Goal: Task Accomplishment & Management: Manage account settings

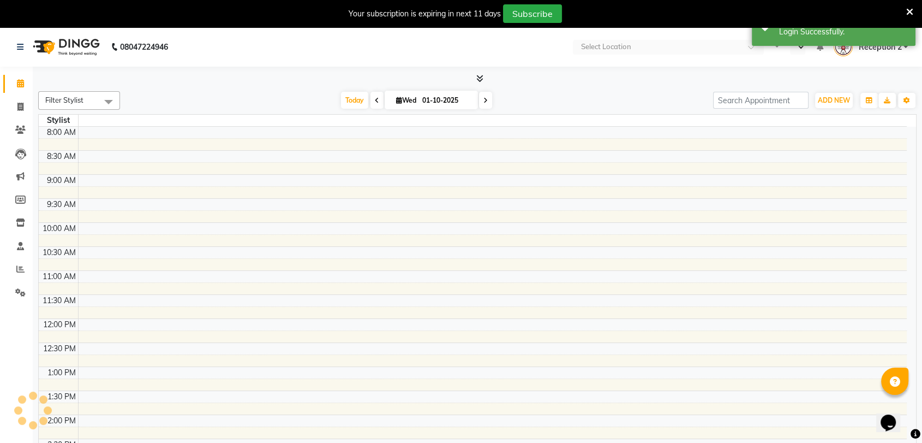
select select "en"
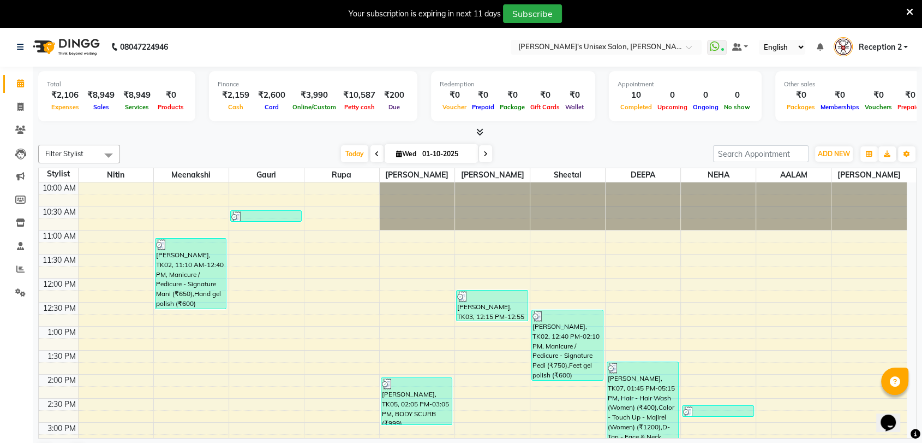
click at [912, 11] on icon at bounding box center [910, 12] width 7 height 10
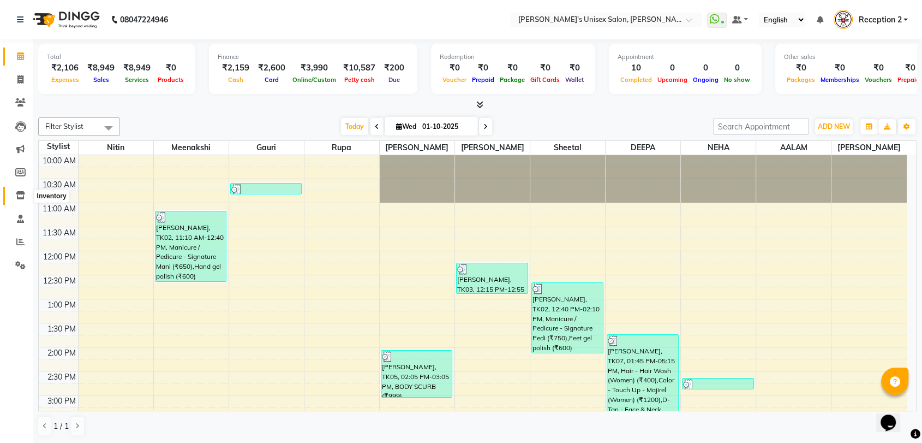
click at [20, 194] on icon at bounding box center [20, 195] width 9 height 8
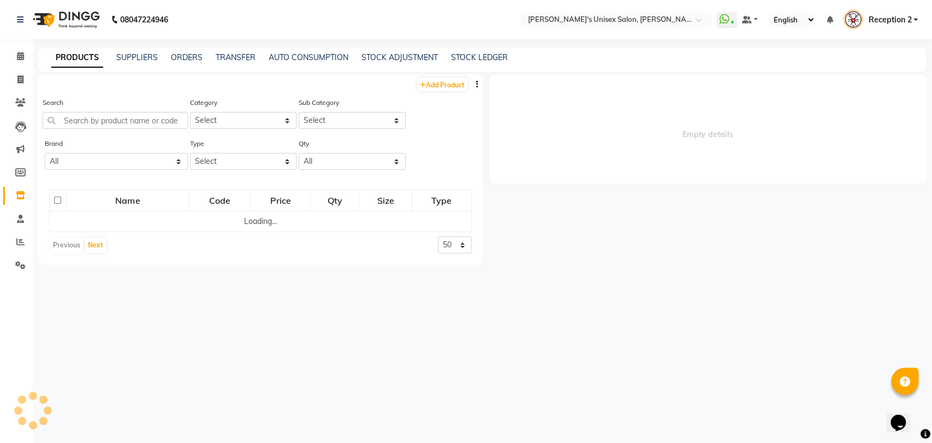
select select
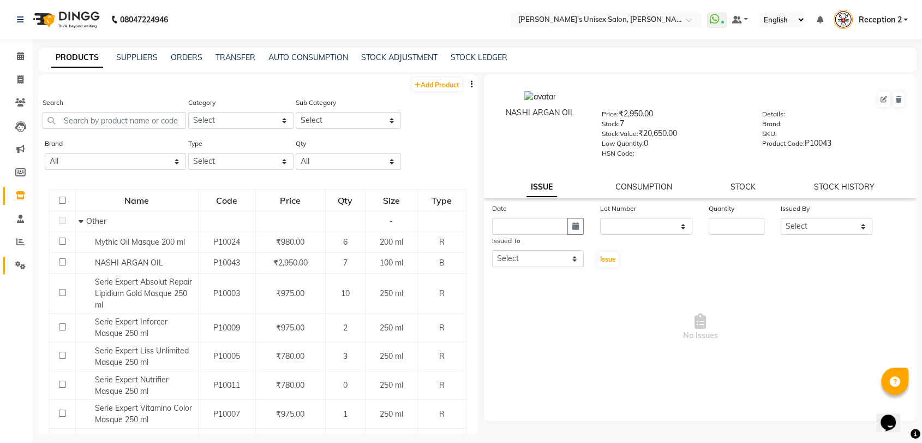
click at [21, 258] on link "Settings" at bounding box center [16, 266] width 26 height 18
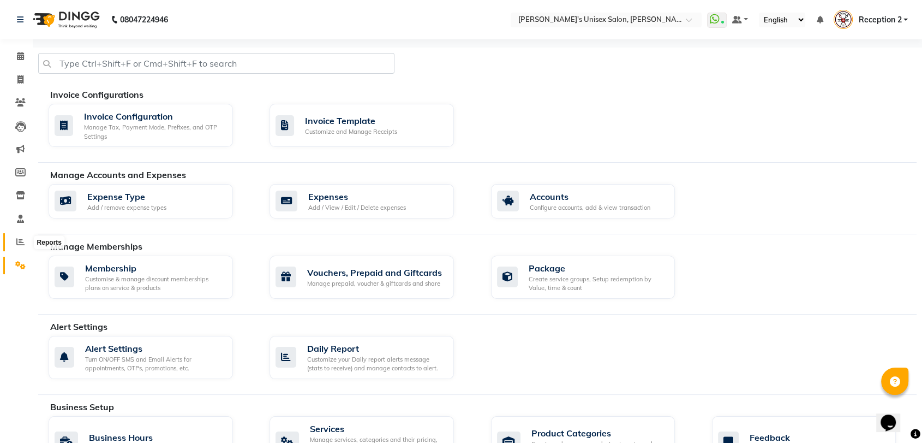
click at [17, 242] on icon at bounding box center [20, 241] width 8 height 8
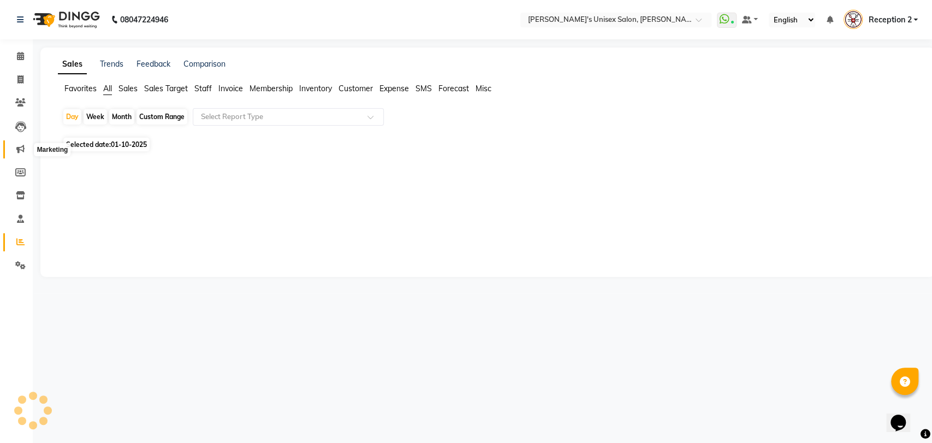
click at [21, 148] on icon at bounding box center [20, 149] width 8 height 8
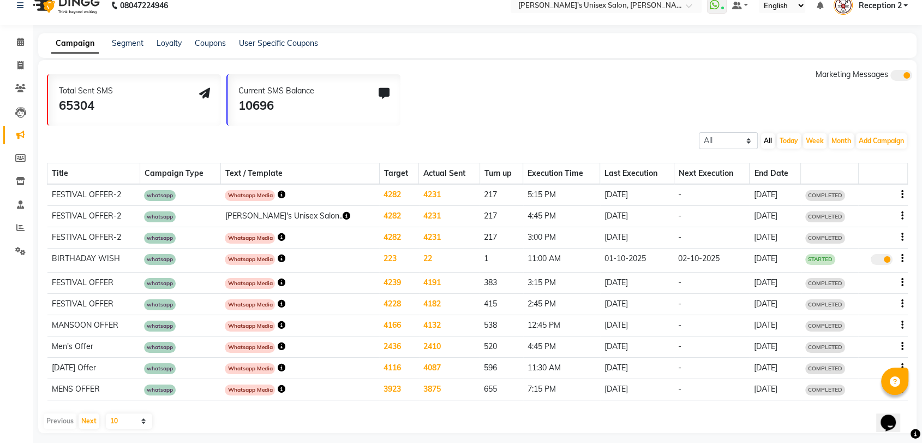
scroll to position [11, 0]
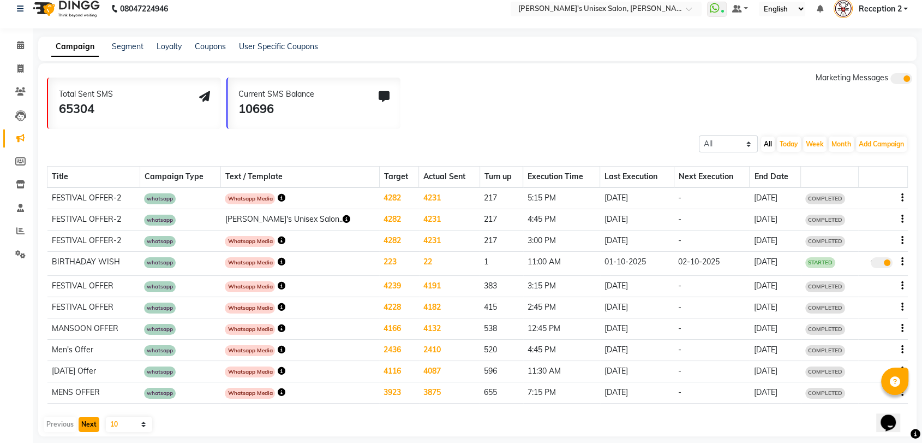
click at [94, 422] on button "Next" at bounding box center [89, 423] width 21 height 15
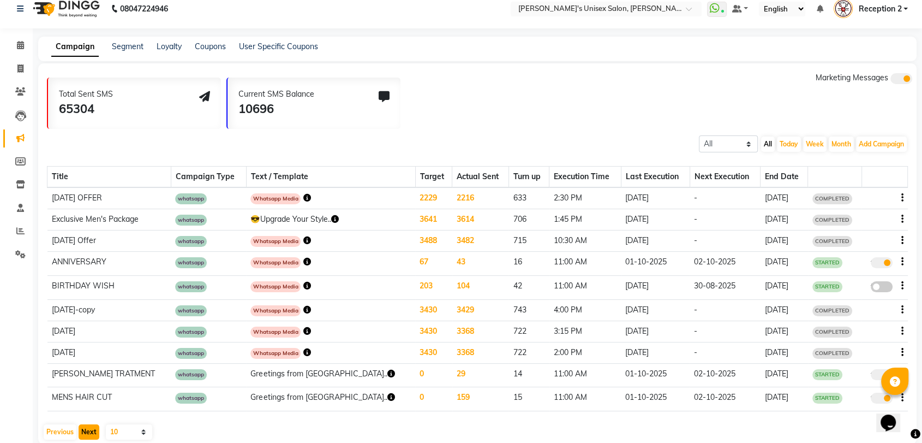
click at [94, 424] on button "Next" at bounding box center [89, 431] width 21 height 15
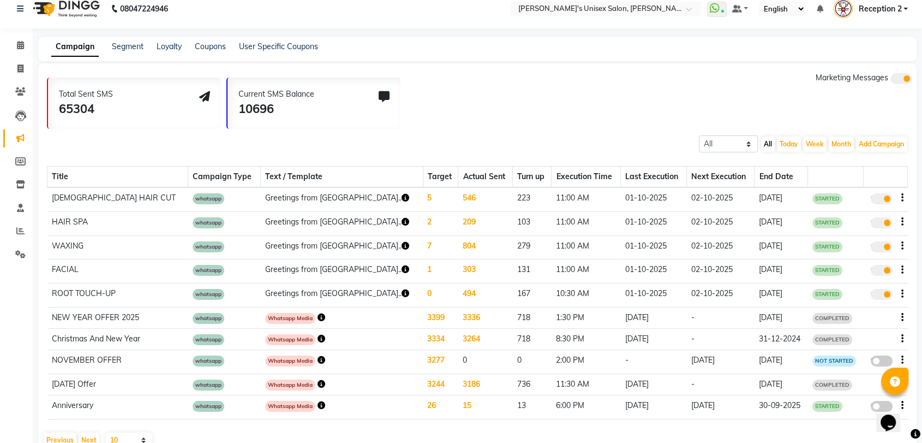
click at [114, 384] on td "[DATE] Offer" at bounding box center [117, 383] width 141 height 21
click at [66, 385] on td "[DATE] Offer" at bounding box center [117, 383] width 141 height 21
click at [868, 386] on div at bounding box center [885, 383] width 35 height 11
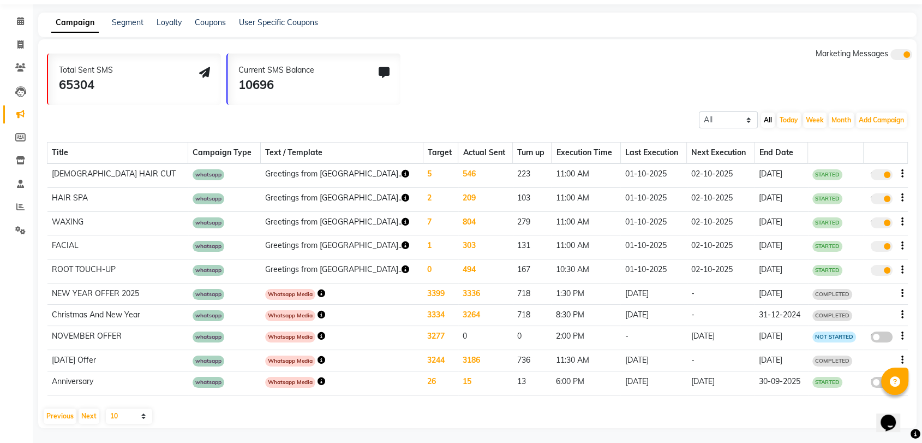
click at [902, 360] on icon "button" at bounding box center [903, 360] width 2 height 1
click at [671, 94] on div "Total Sent SMS 65304 Current SMS Balance 10696 Marketing Messages" at bounding box center [482, 76] width 870 height 57
click at [20, 163] on icon at bounding box center [20, 160] width 9 height 8
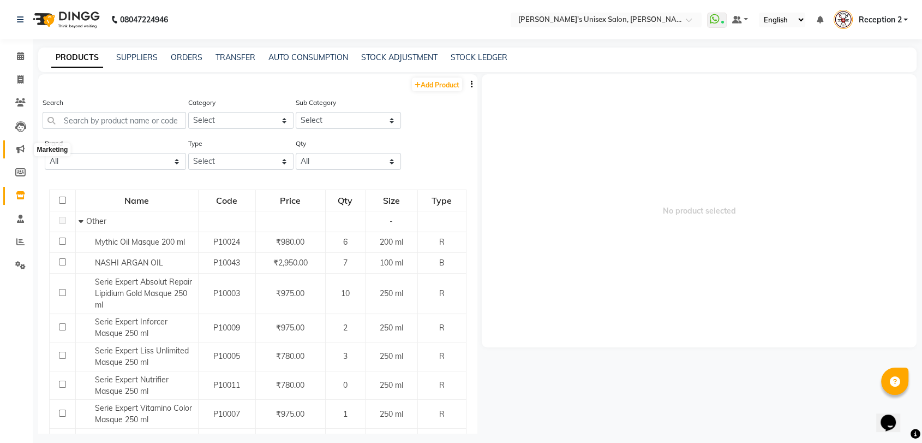
click at [20, 151] on icon at bounding box center [20, 149] width 8 height 8
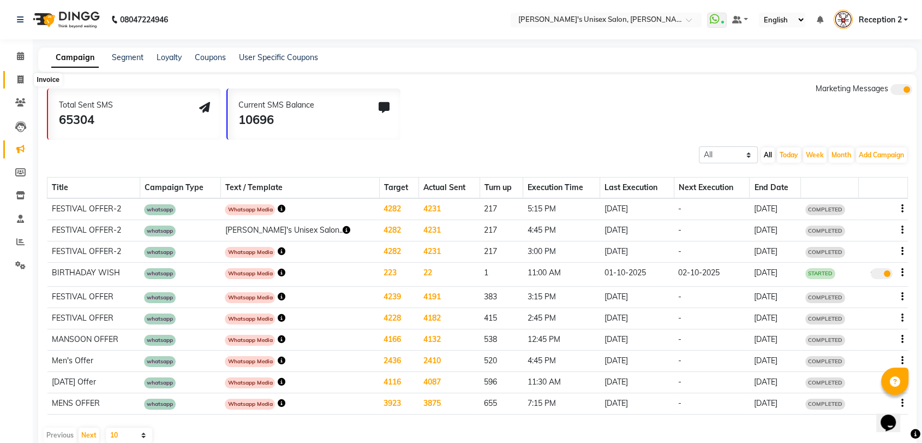
click at [22, 79] on icon at bounding box center [20, 79] width 6 height 8
select select "service"
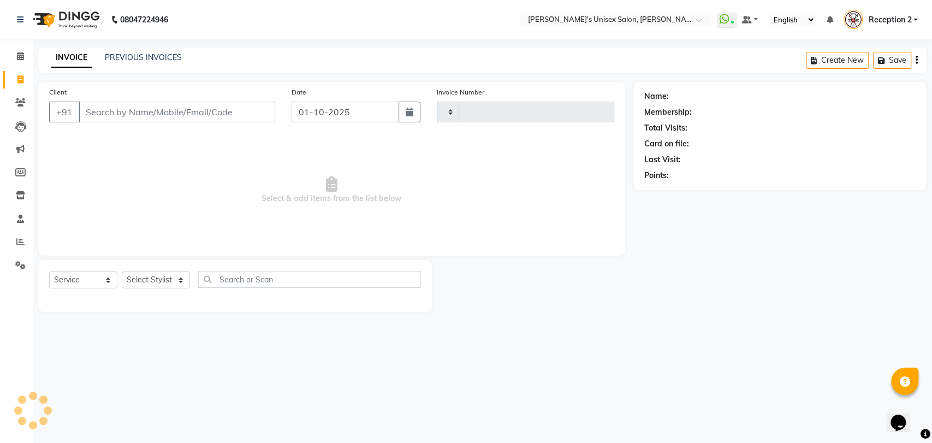
type input "2688"
select select "62"
click at [158, 56] on link "PREVIOUS INVOICES" at bounding box center [143, 57] width 77 height 10
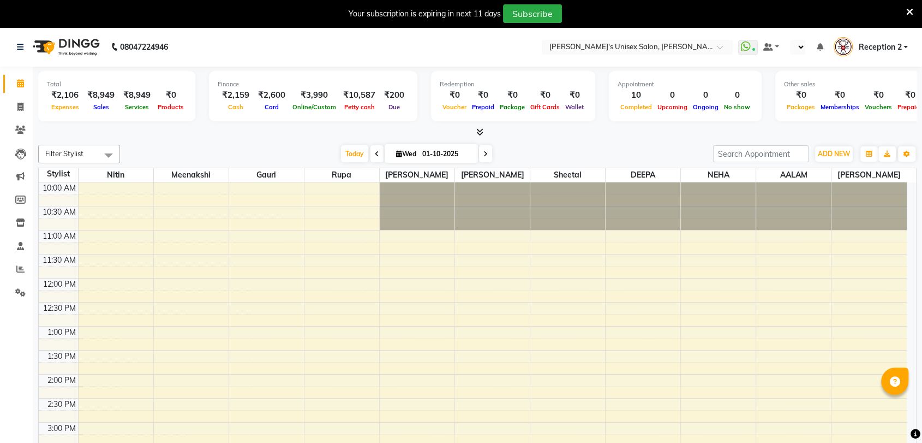
select select "en"
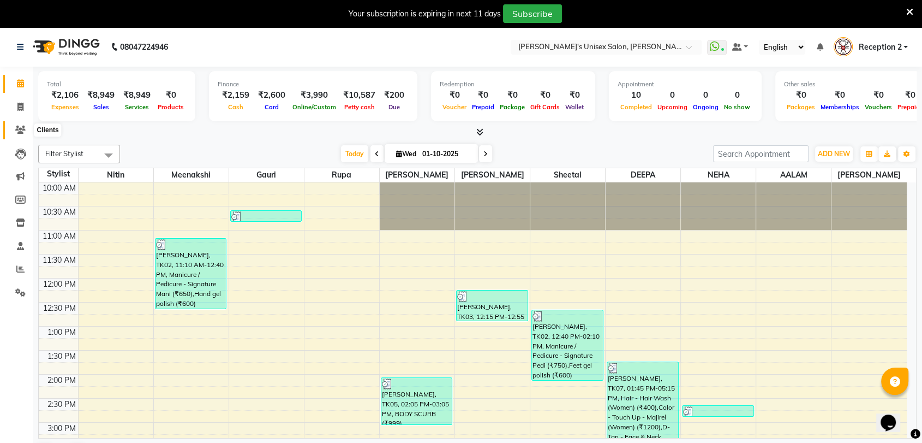
click at [21, 129] on icon at bounding box center [20, 130] width 10 height 8
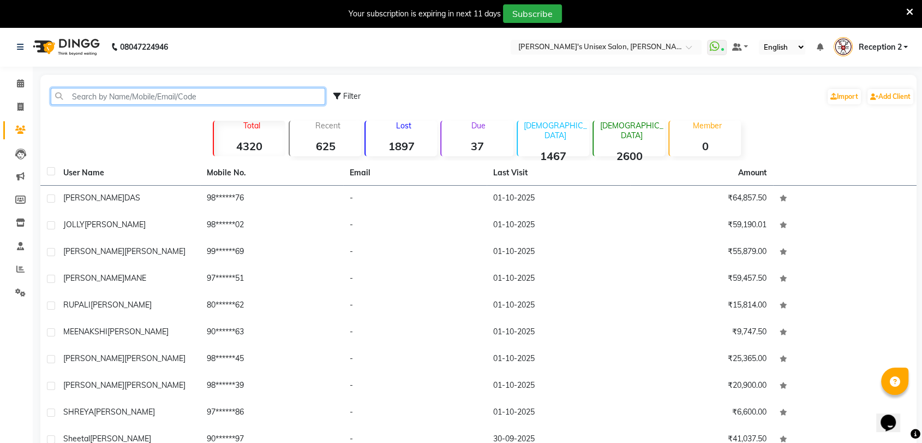
click at [223, 95] on input "text" at bounding box center [188, 96] width 275 height 17
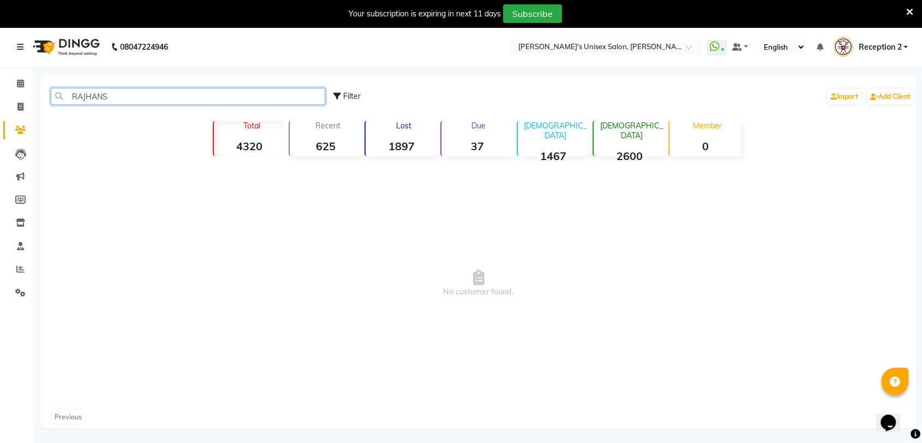
click at [209, 92] on input "RAJHANS" at bounding box center [188, 96] width 275 height 17
type input "RAJHANS"
click at [19, 134] on span at bounding box center [20, 130] width 19 height 13
click at [135, 272] on span "No customer found." at bounding box center [478, 283] width 877 height 246
click at [19, 108] on icon at bounding box center [20, 107] width 6 height 8
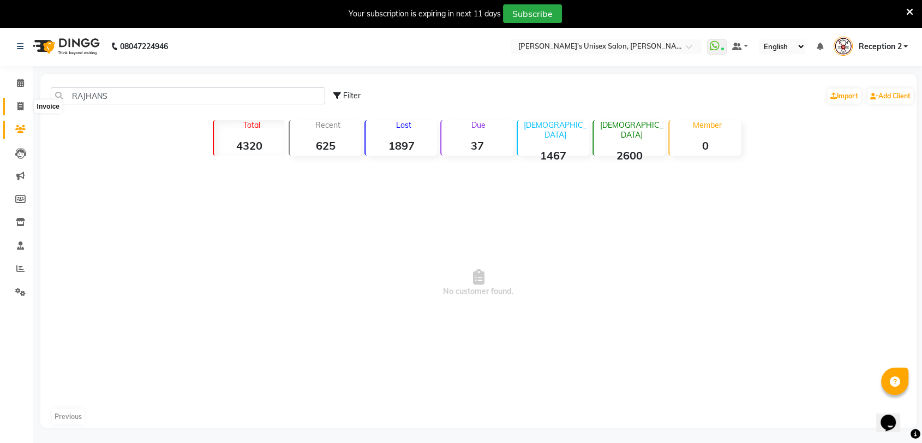
select select "62"
select select "service"
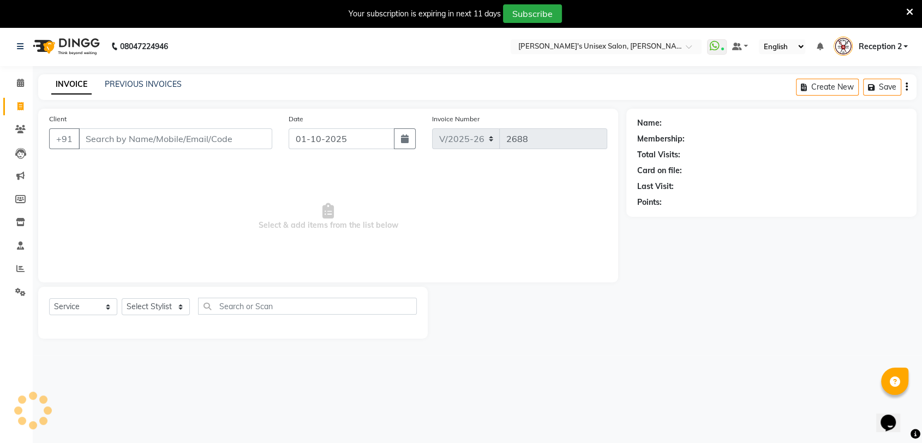
scroll to position [27, 0]
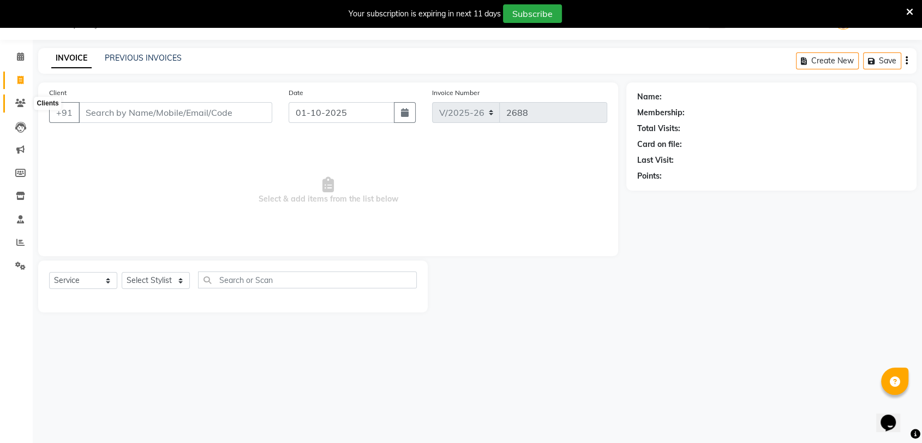
click at [19, 102] on icon at bounding box center [20, 103] width 10 height 8
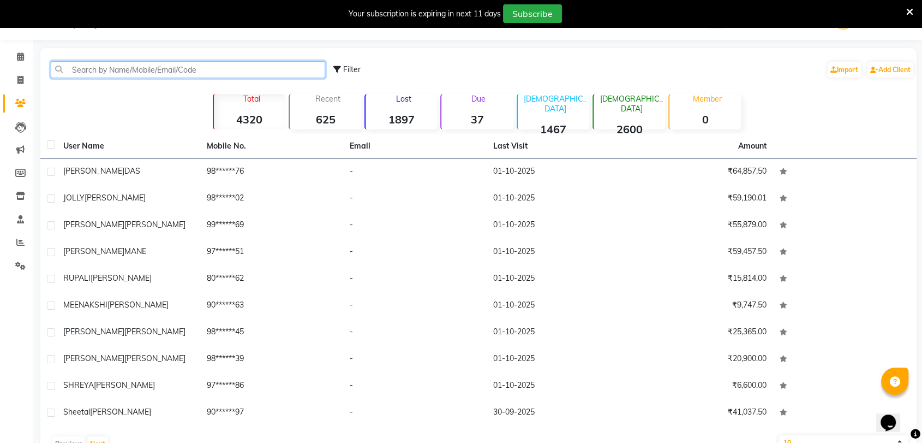
click at [145, 70] on input "text" at bounding box center [188, 69] width 275 height 17
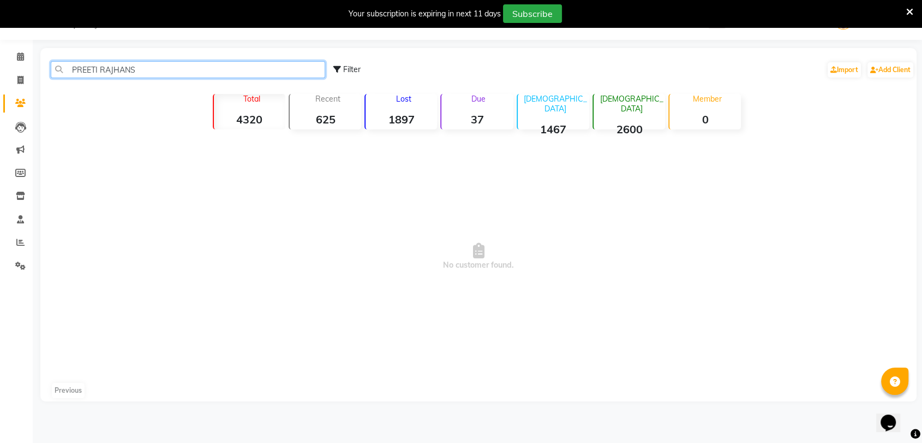
click at [100, 68] on input "PREETI RAJHANS" at bounding box center [188, 69] width 275 height 17
click at [140, 153] on span "No customer found." at bounding box center [478, 257] width 877 height 246
click at [192, 75] on input "RAJHANS" at bounding box center [188, 69] width 275 height 17
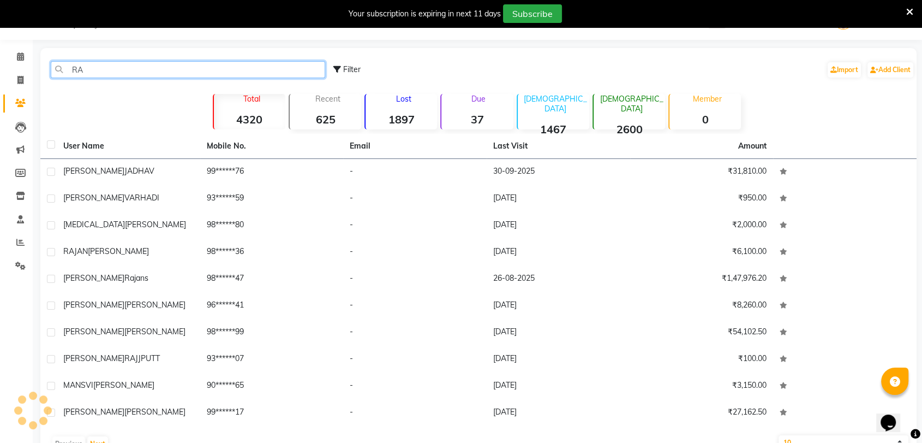
type input "R"
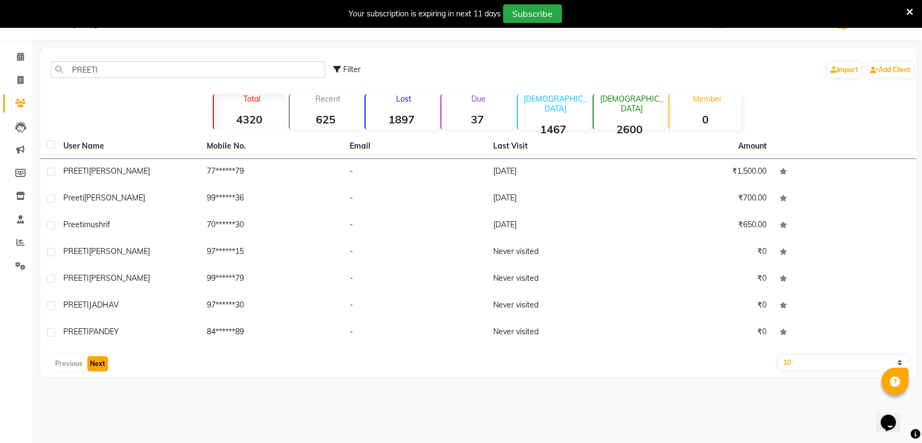
click at [103, 363] on button "Next" at bounding box center [97, 363] width 21 height 15
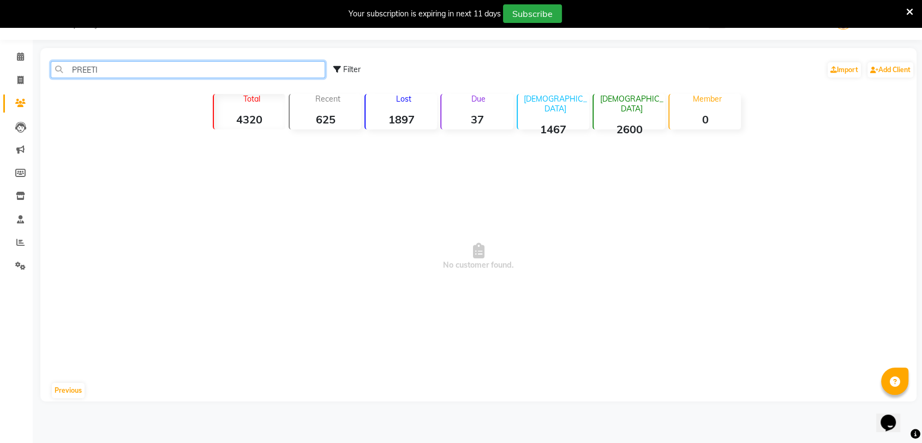
click at [115, 72] on input "PREETI" at bounding box center [188, 69] width 275 height 17
type input "P"
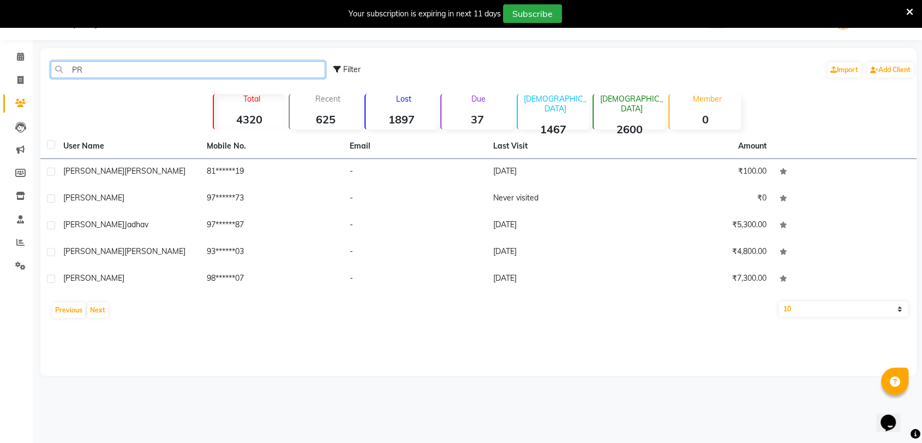
type input "P"
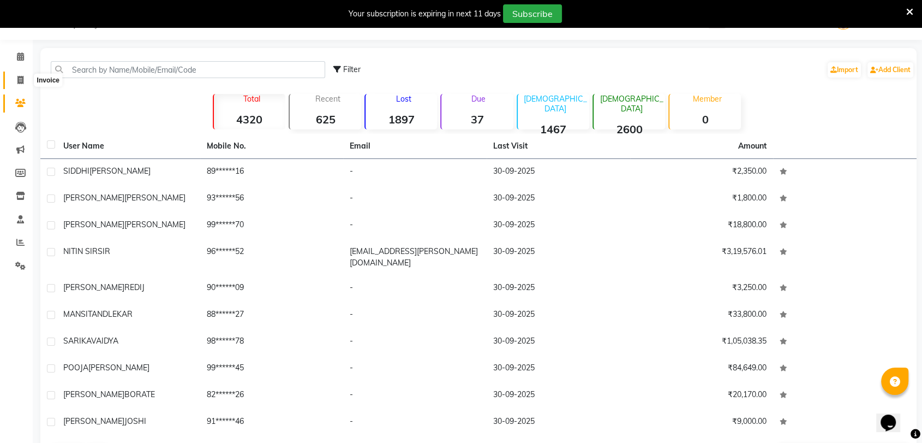
click at [17, 80] on icon at bounding box center [20, 80] width 6 height 8
select select "service"
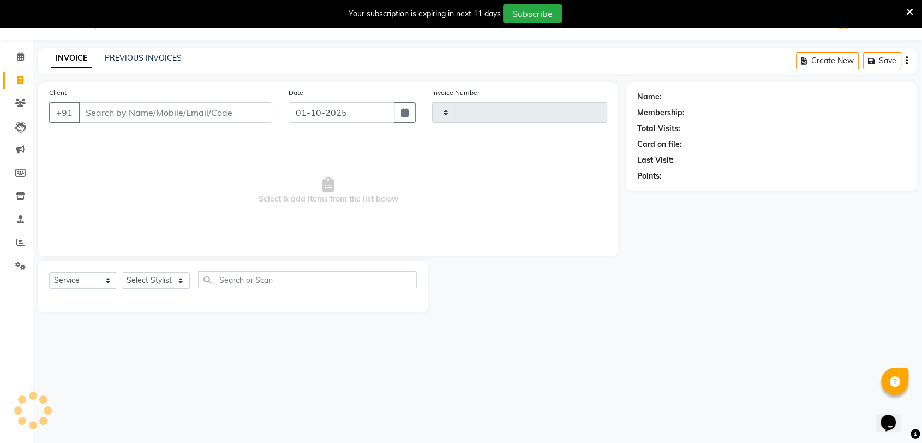
type input "2688"
select select "62"
click at [19, 102] on icon at bounding box center [20, 103] width 10 height 8
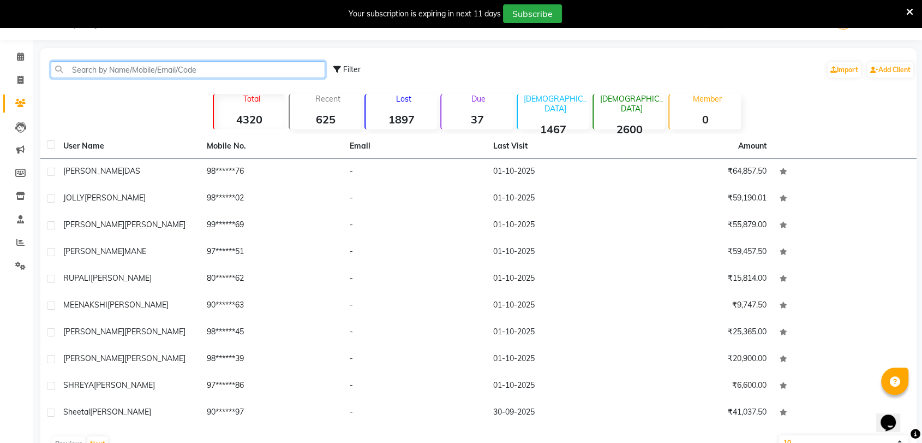
click at [129, 68] on input "text" at bounding box center [188, 69] width 275 height 17
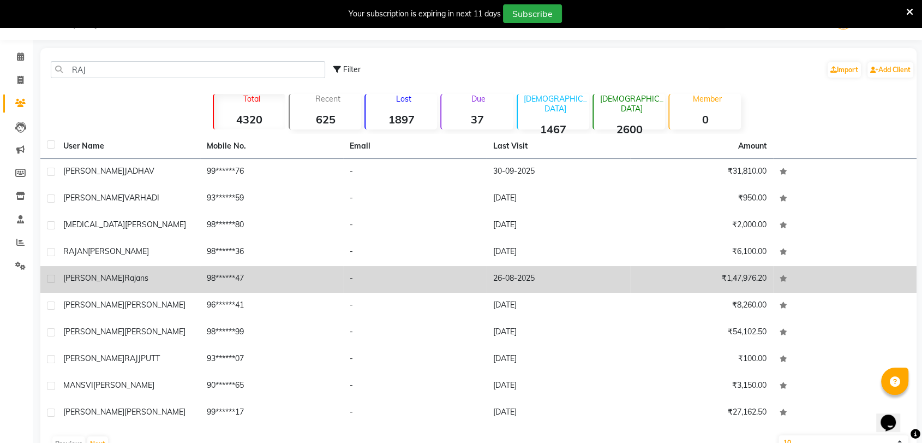
click at [126, 278] on div "[PERSON_NAME]" at bounding box center [128, 277] width 130 height 11
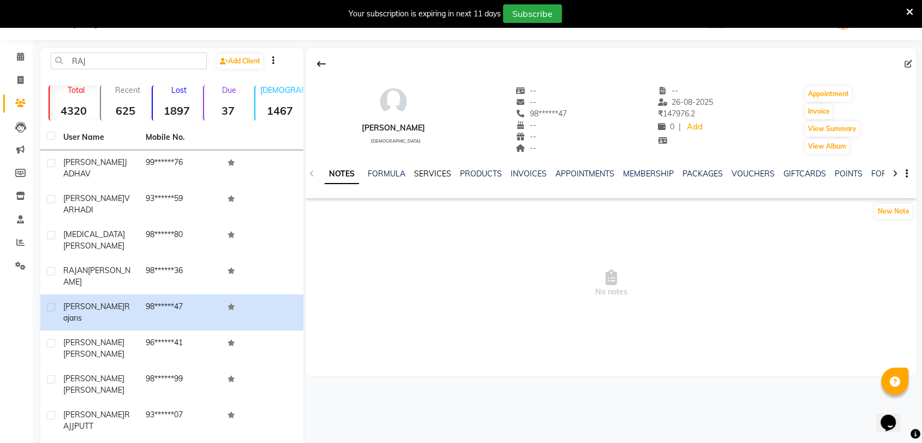
click at [424, 172] on link "SERVICES" at bounding box center [432, 174] width 37 height 10
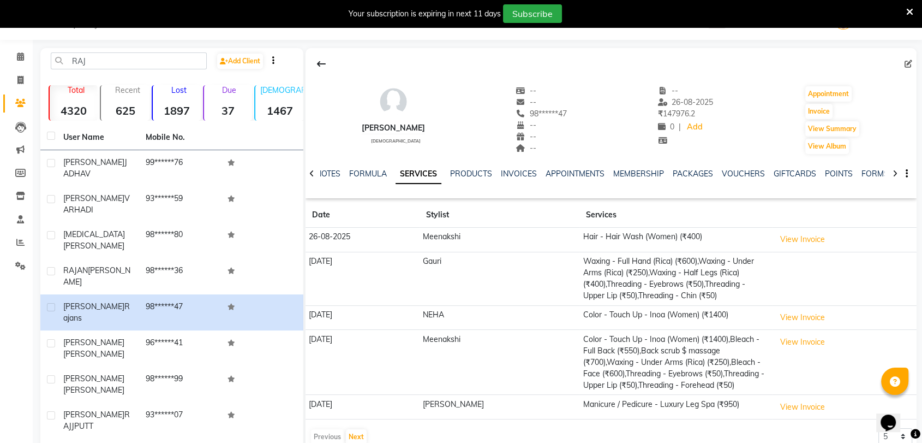
scroll to position [86, 0]
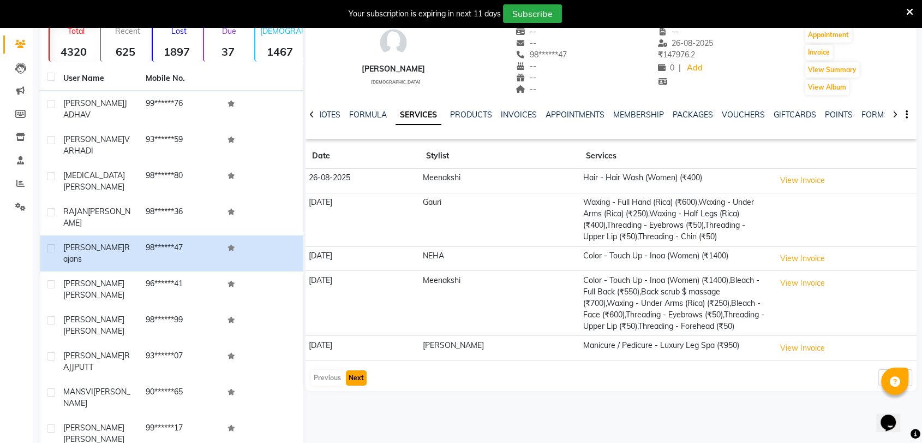
click at [353, 377] on button "Next" at bounding box center [356, 377] width 21 height 15
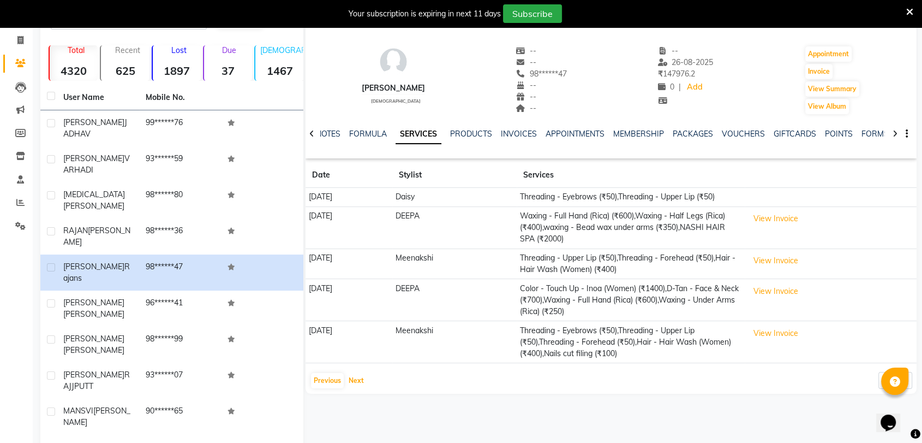
scroll to position [66, 0]
click at [327, 378] on button "Previous" at bounding box center [327, 380] width 33 height 15
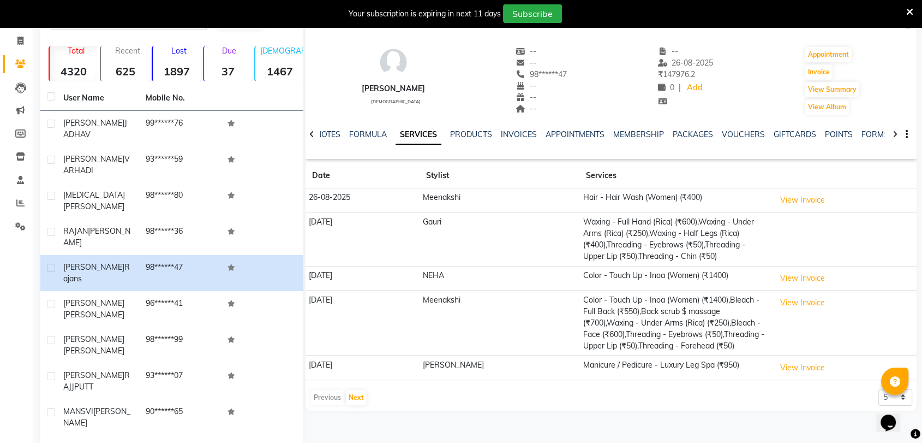
scroll to position [0, 0]
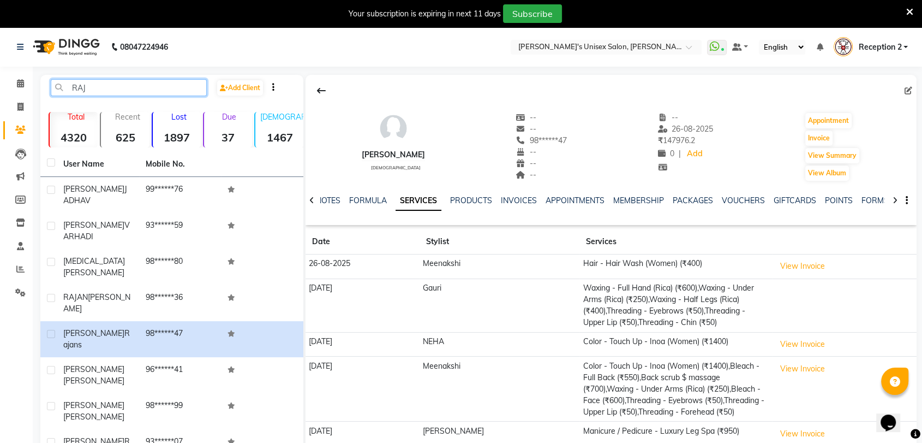
click at [153, 90] on input "RAJ" at bounding box center [129, 87] width 156 height 17
type input "R"
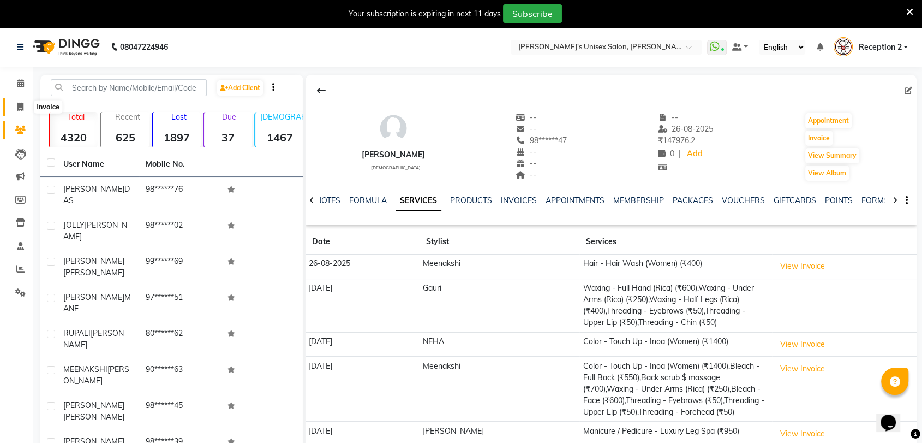
click at [23, 106] on icon at bounding box center [20, 107] width 6 height 8
select select "service"
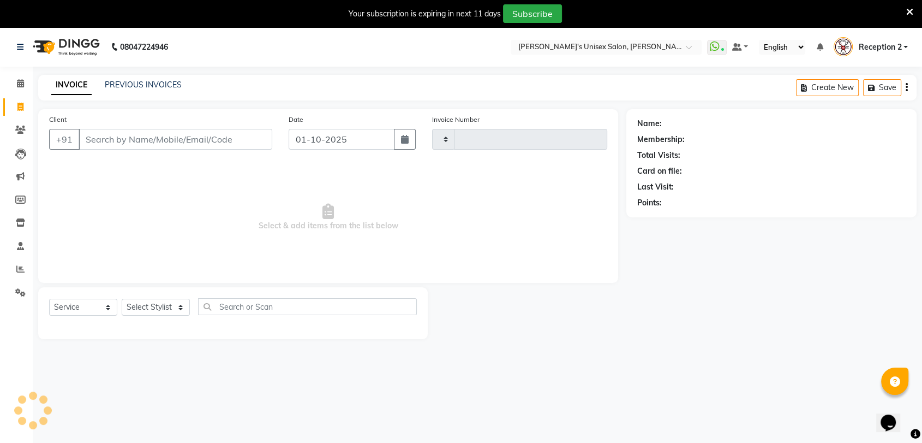
scroll to position [27, 0]
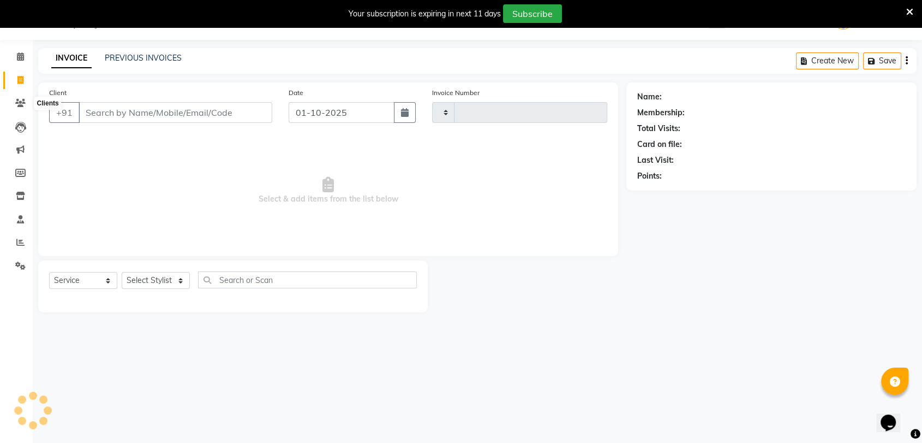
type input "2688"
select select "62"
click at [910, 10] on icon at bounding box center [910, 12] width 7 height 10
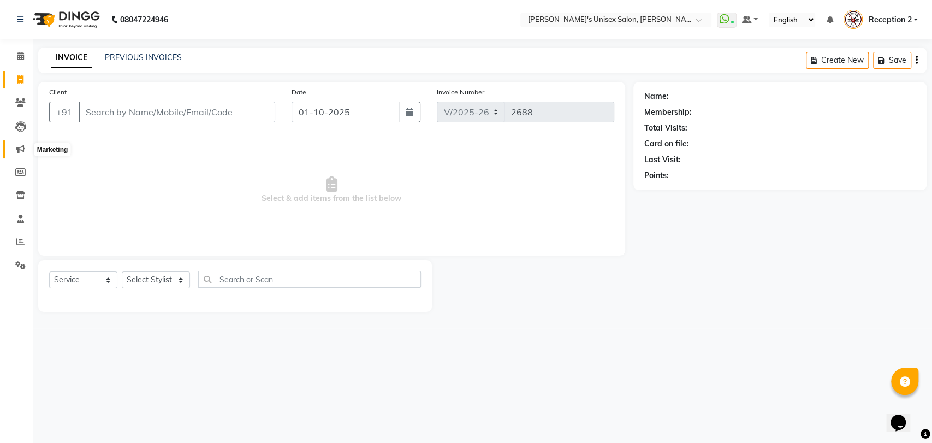
click at [21, 149] on icon at bounding box center [20, 149] width 8 height 8
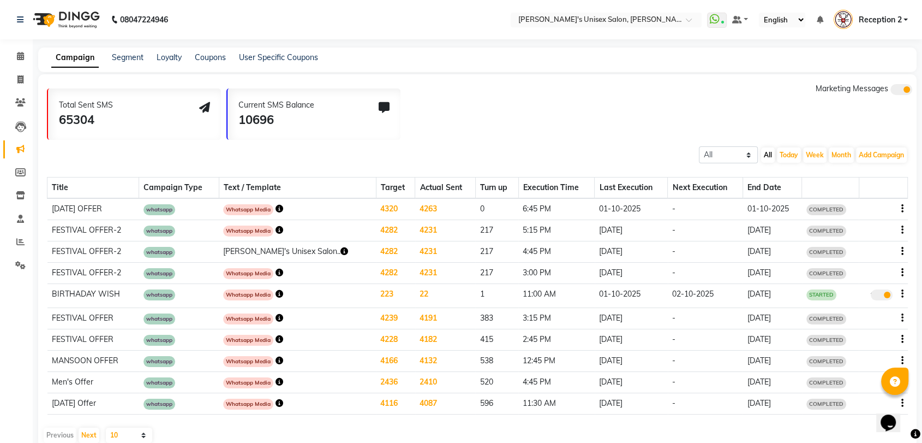
drag, startPoint x: 97, startPoint y: 131, endPoint x: 200, endPoint y: 114, distance: 105.2
click at [200, 114] on div "Total Sent SMS 65304" at bounding box center [134, 113] width 173 height 51
click at [23, 266] on icon at bounding box center [20, 265] width 10 height 8
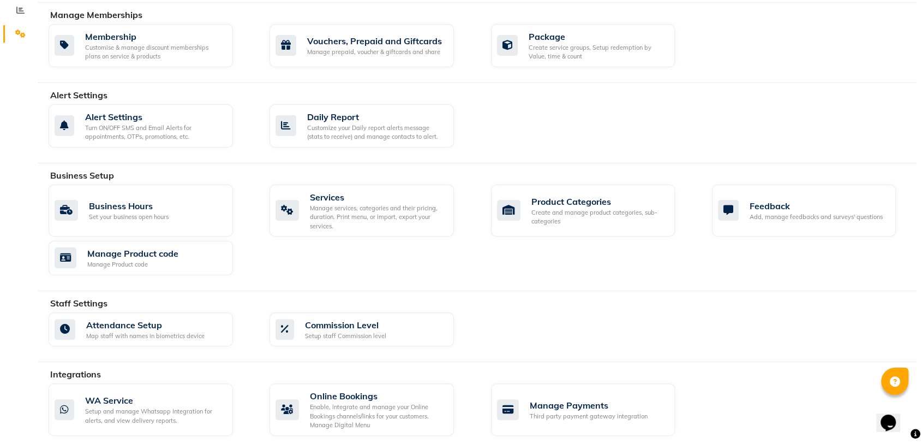
scroll to position [243, 0]
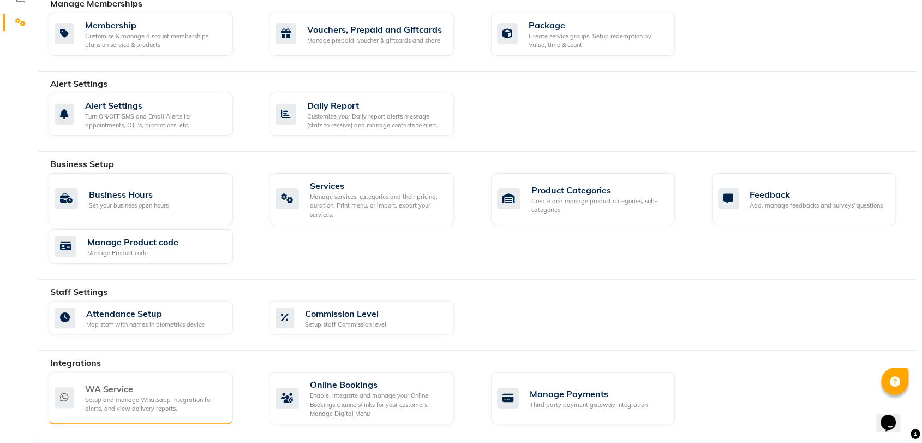
click at [170, 392] on div "WA Service" at bounding box center [154, 388] width 139 height 13
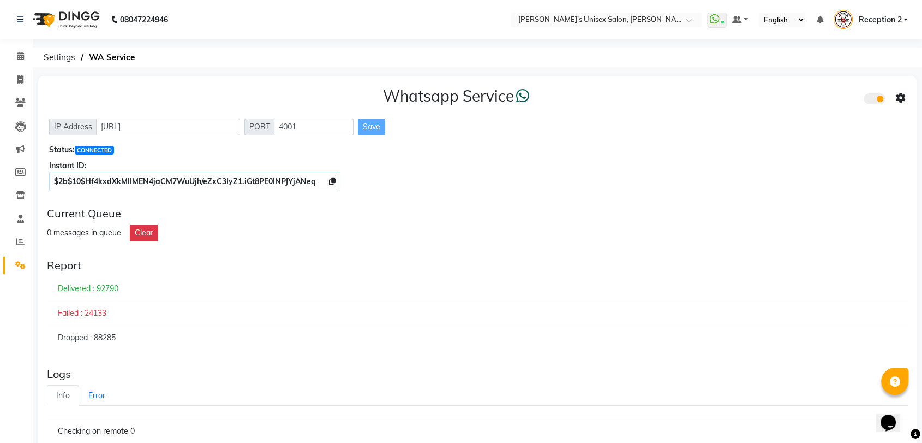
click at [415, 315] on div "Failed : 24133" at bounding box center [477, 313] width 861 height 25
click at [21, 81] on icon at bounding box center [20, 79] width 6 height 8
select select "service"
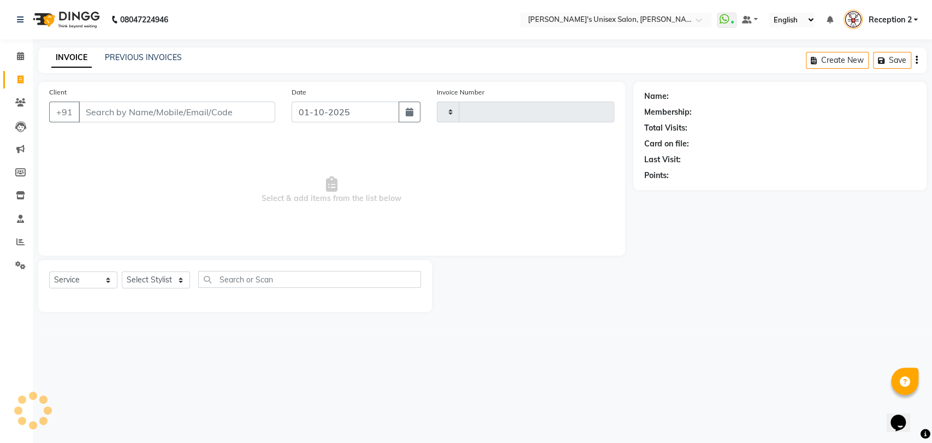
type input "2688"
select select "62"
click at [19, 104] on icon at bounding box center [20, 102] width 10 height 8
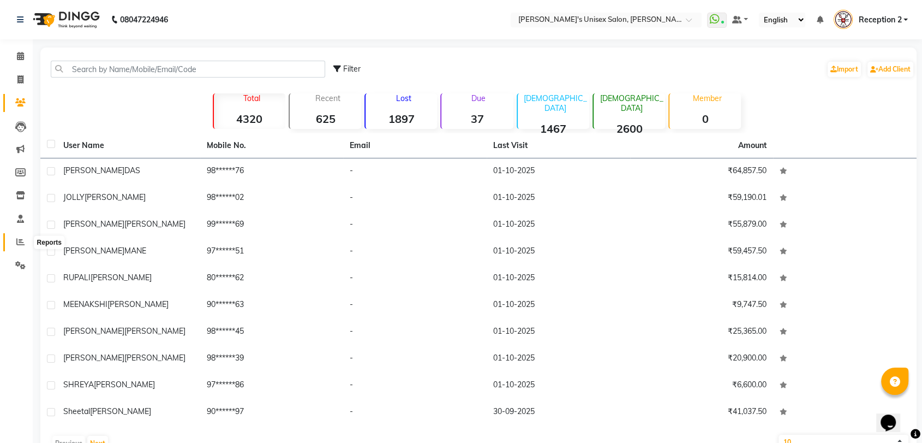
click at [19, 245] on icon at bounding box center [20, 241] width 8 height 8
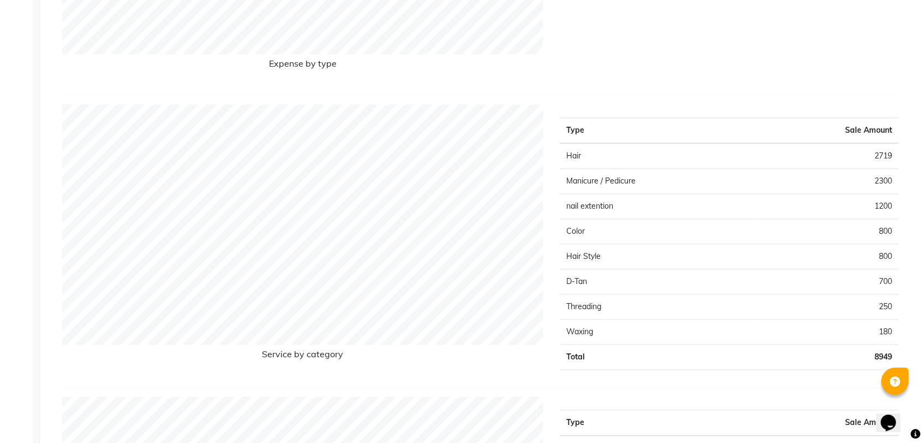
scroll to position [1254, 0]
click at [658, 372] on div "Type Sale Amount Hair 2719 Manicure / Pedicure 2300 nail extention 1200 Color 8…" at bounding box center [729, 241] width 355 height 274
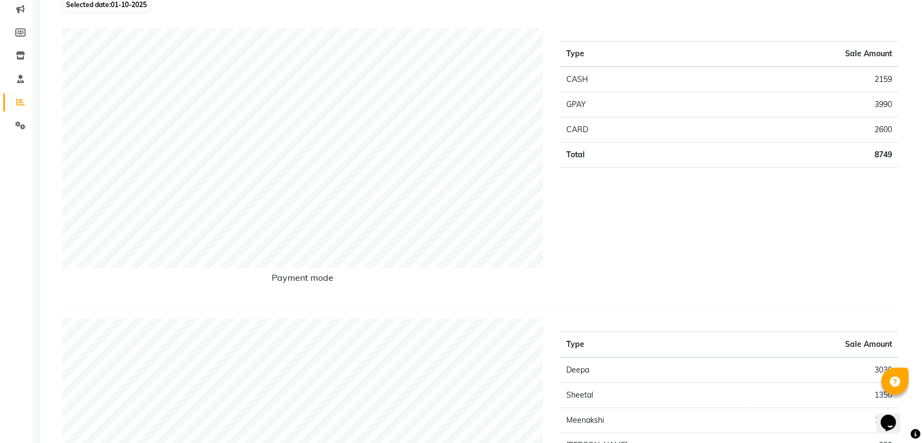
scroll to position [0, 0]
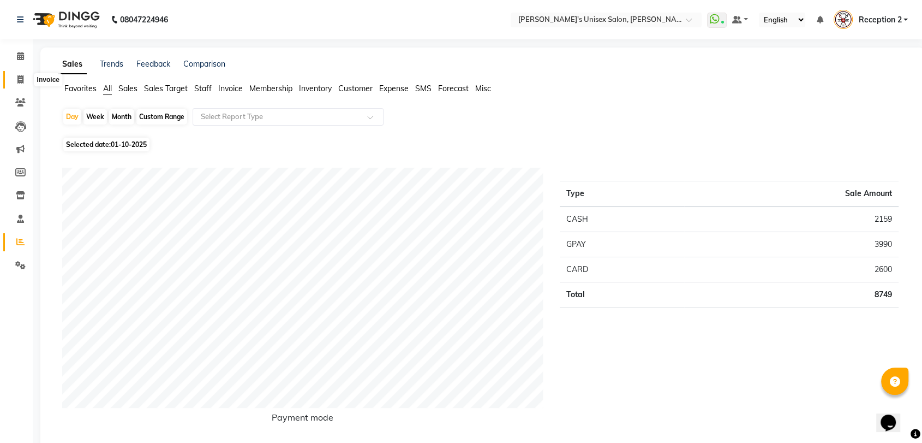
click at [23, 84] on span at bounding box center [20, 80] width 19 height 13
select select "62"
select select "service"
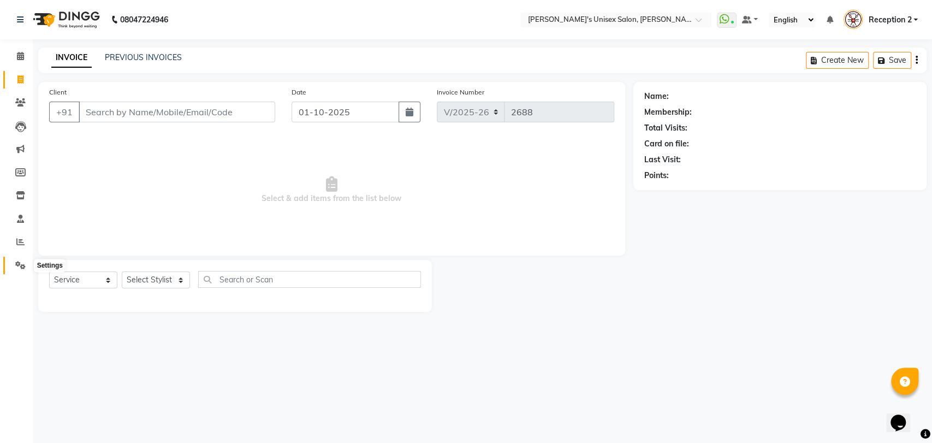
click at [27, 270] on span at bounding box center [20, 265] width 19 height 13
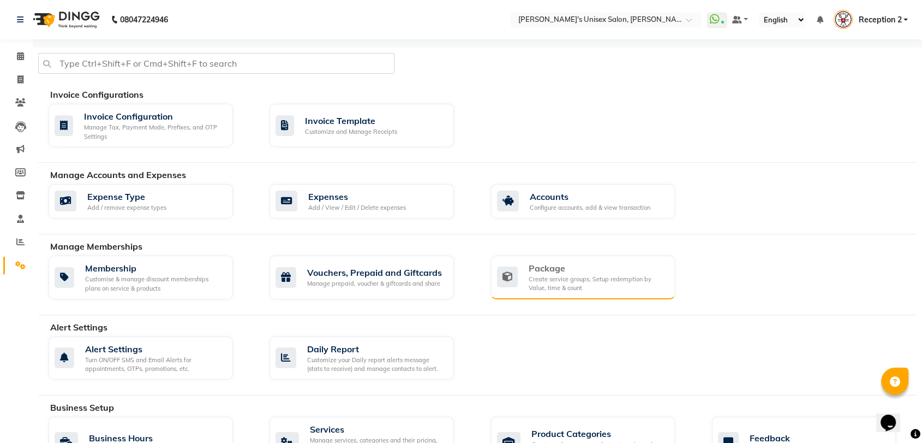
click at [578, 284] on div "Create service groups, Setup redemption by Value, time & count" at bounding box center [598, 284] width 138 height 18
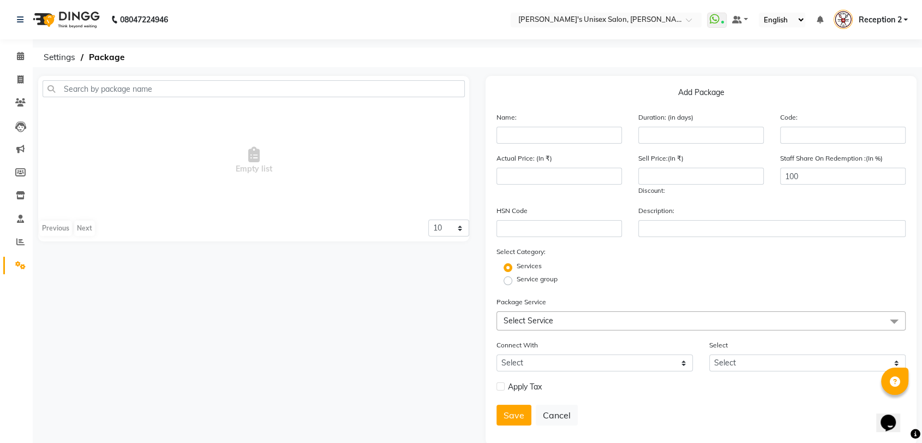
click at [572, 319] on span "Select Service" at bounding box center [701, 320] width 409 height 19
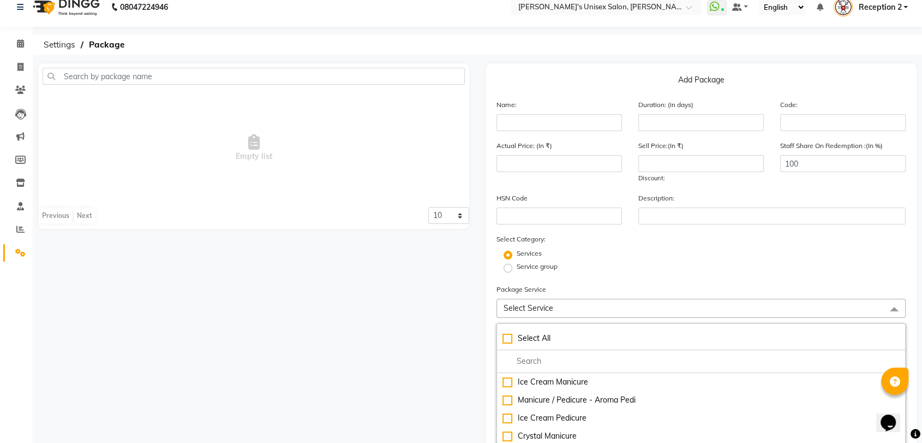
scroll to position [9, 0]
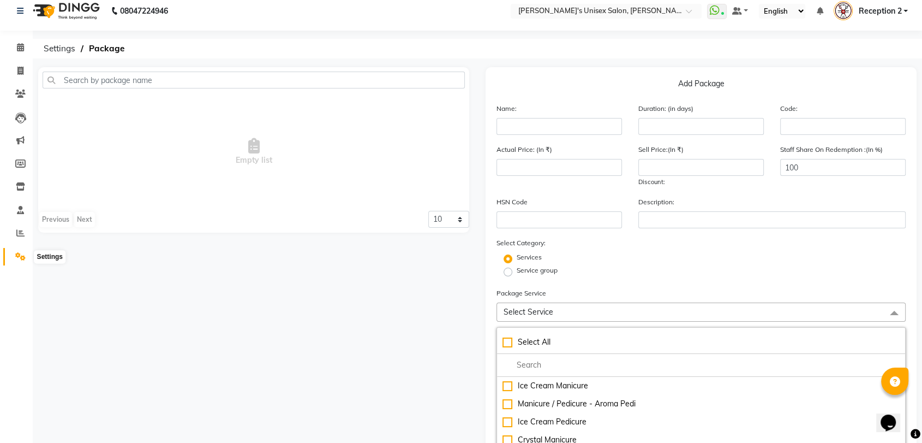
click at [22, 254] on icon at bounding box center [20, 256] width 10 height 8
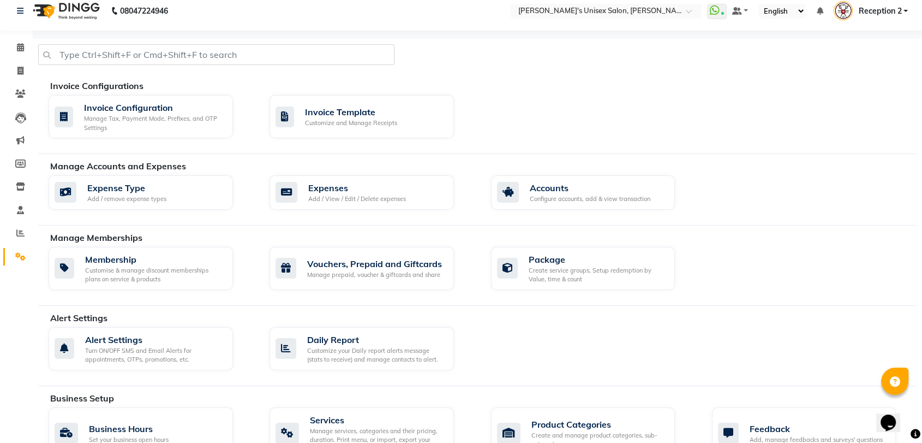
scroll to position [157, 0]
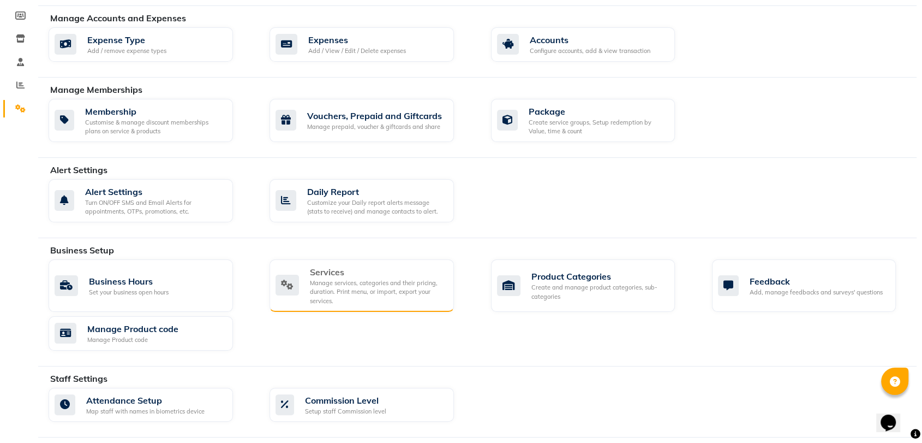
click at [374, 279] on div "Manage services, categories and their pricing, duration. Print menu, or import,…" at bounding box center [377, 291] width 135 height 27
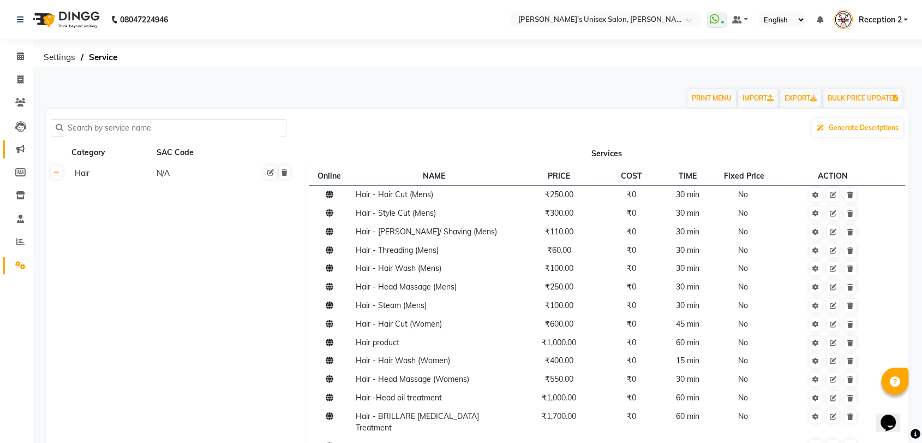
click at [19, 152] on icon at bounding box center [20, 149] width 8 height 8
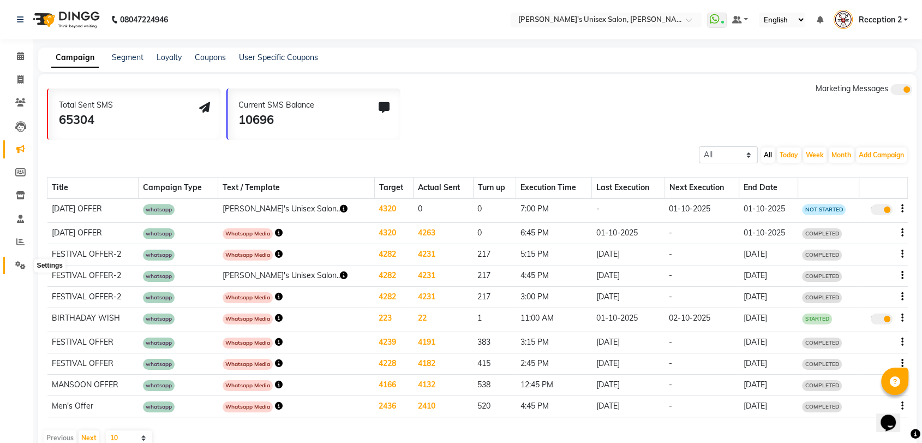
click at [19, 266] on icon at bounding box center [20, 265] width 10 height 8
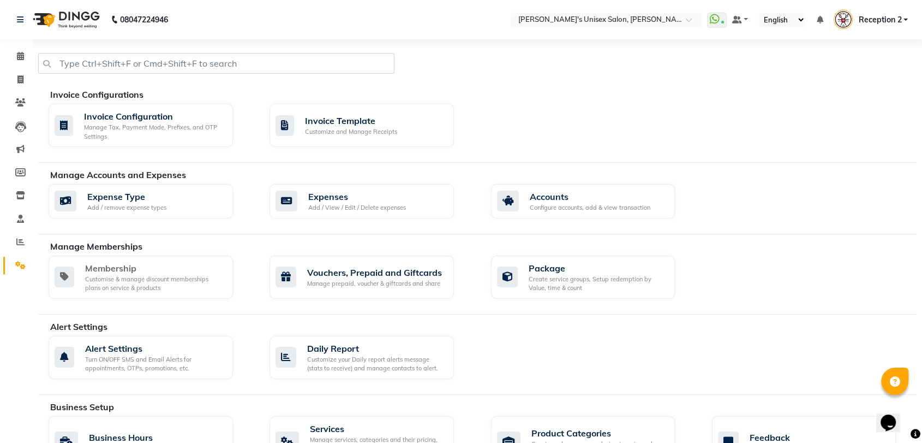
scroll to position [243, 0]
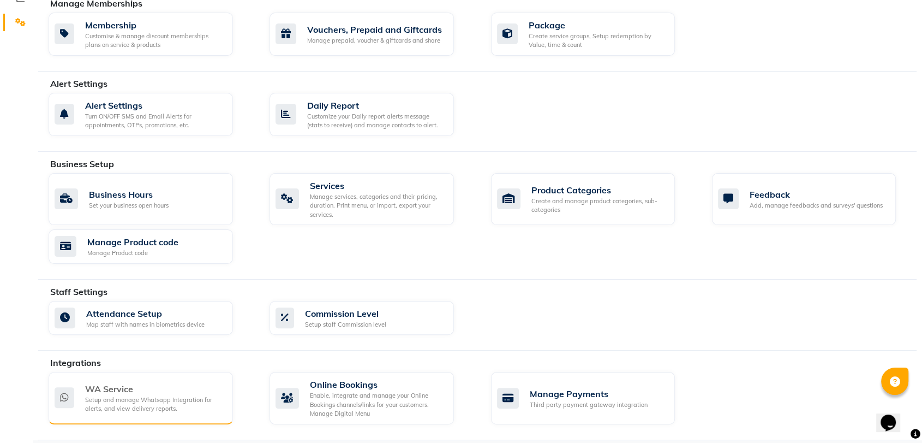
click at [118, 389] on div "WA Service" at bounding box center [154, 388] width 139 height 13
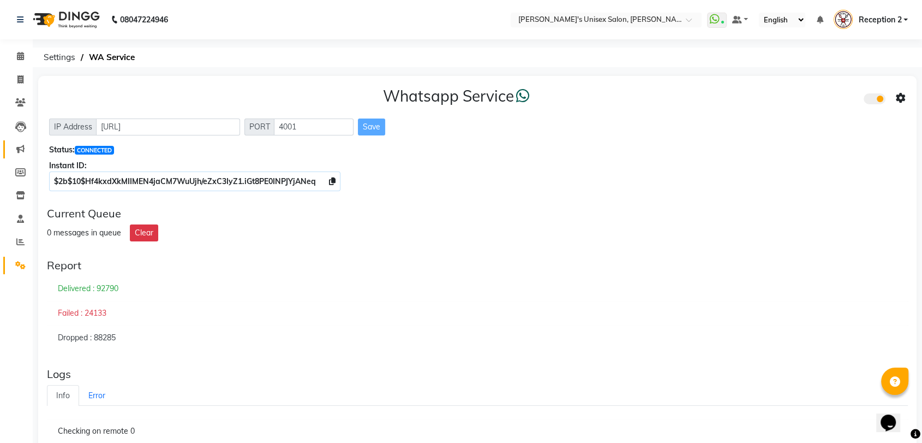
click at [22, 140] on link "Marketing" at bounding box center [16, 149] width 26 height 18
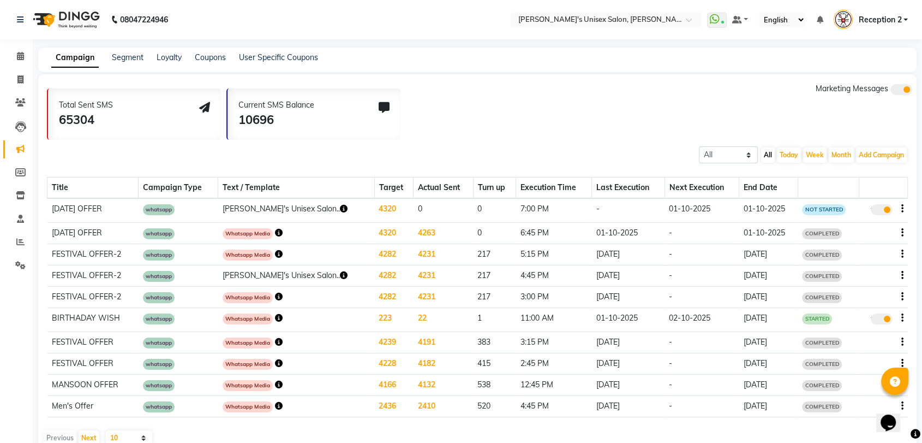
click at [340, 205] on icon "button" at bounding box center [344, 209] width 8 height 8
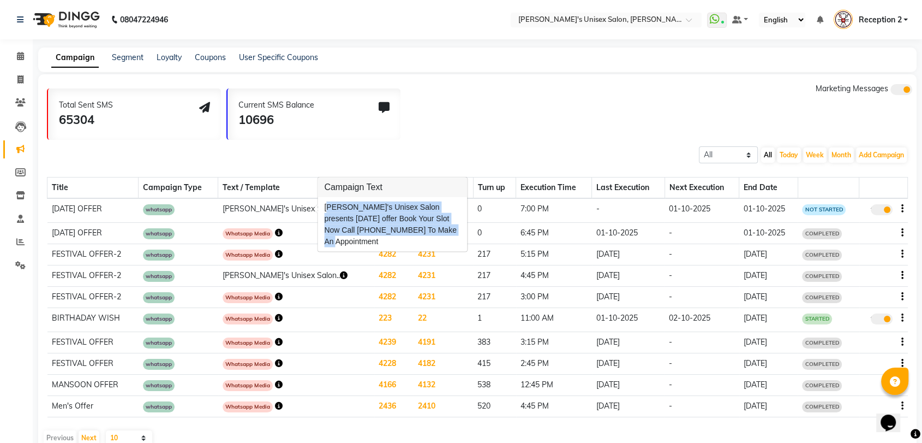
copy div "[PERSON_NAME]'s Unisex Salon presents [DATE] offer Book Your Slot Now Call [PHO…"
drag, startPoint x: 325, startPoint y: 207, endPoint x: 463, endPoint y: 232, distance: 139.8
click at [463, 232] on div "[PERSON_NAME]'s Unisex Salon presents [DATE] offer Book Your Slot Now Call [PHO…" at bounding box center [393, 224] width 150 height 55
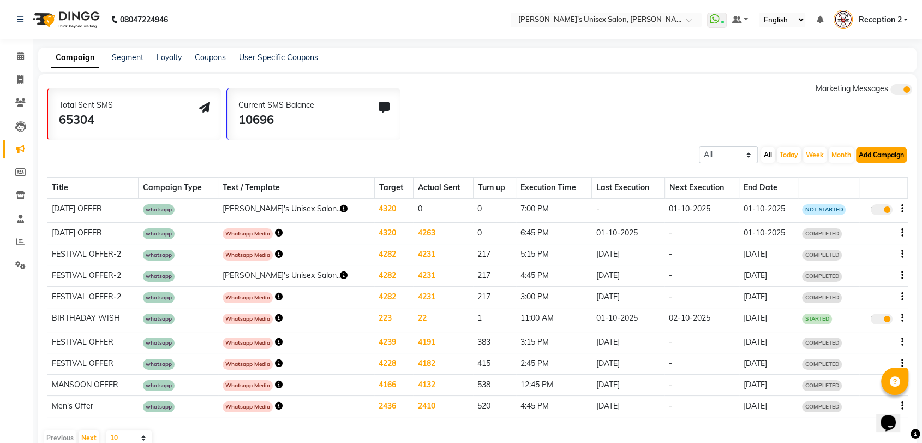
click at [871, 152] on button "Add Campaign" at bounding box center [881, 154] width 51 height 15
click at [847, 200] on div "WhatsApp (Direct)" at bounding box center [872, 205] width 92 height 16
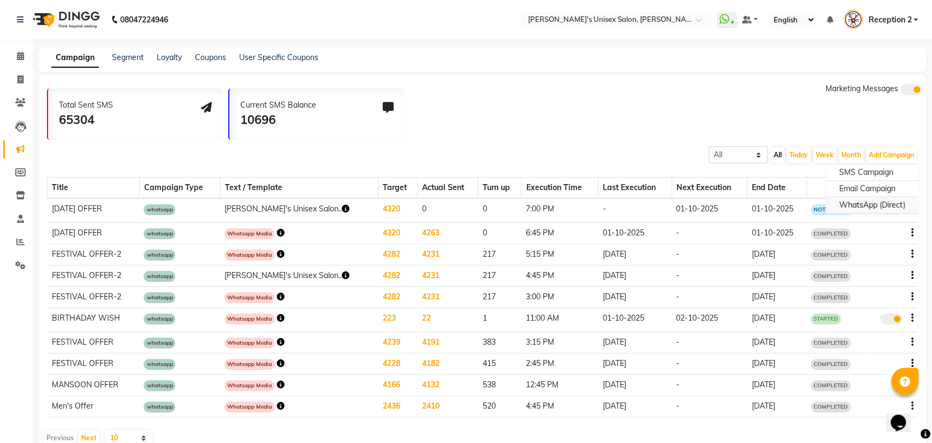
select select "2"
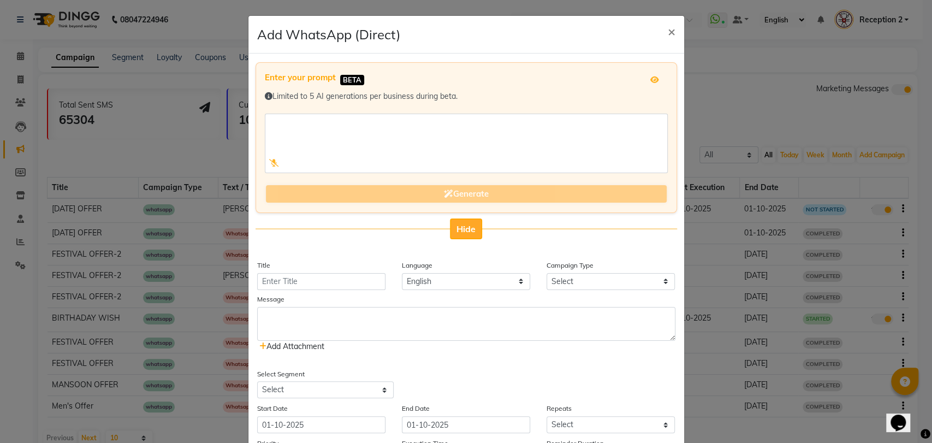
drag, startPoint x: 452, startPoint y: 245, endPoint x: 459, endPoint y: 233, distance: 13.7
click at [459, 233] on app-prompt-generation-form-filling "Enter your prompt BETA Limited to 5 AI generations per business during beta. Ge…" at bounding box center [466, 160] width 434 height 197
click at [459, 233] on span "Hide" at bounding box center [465, 228] width 19 height 11
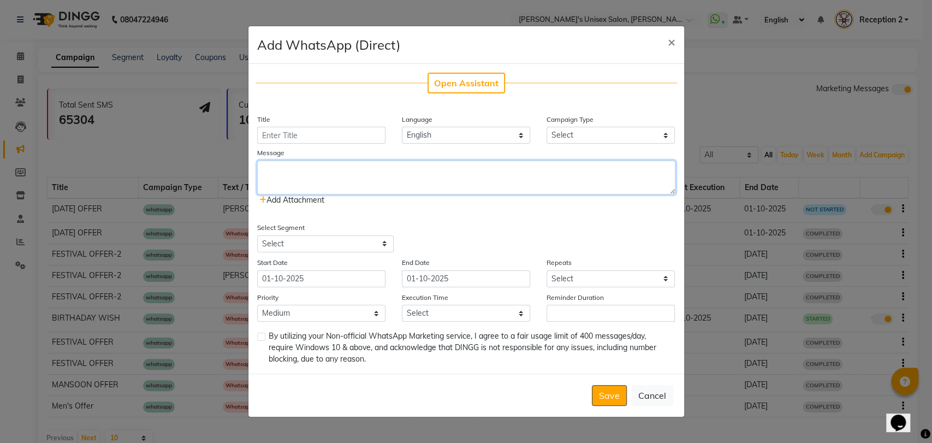
click at [365, 178] on textarea at bounding box center [466, 177] width 418 height 34
paste textarea "[PERSON_NAME]'s Unisex Salon presents [DATE] offer Book Your Slot Now Call [PHO…"
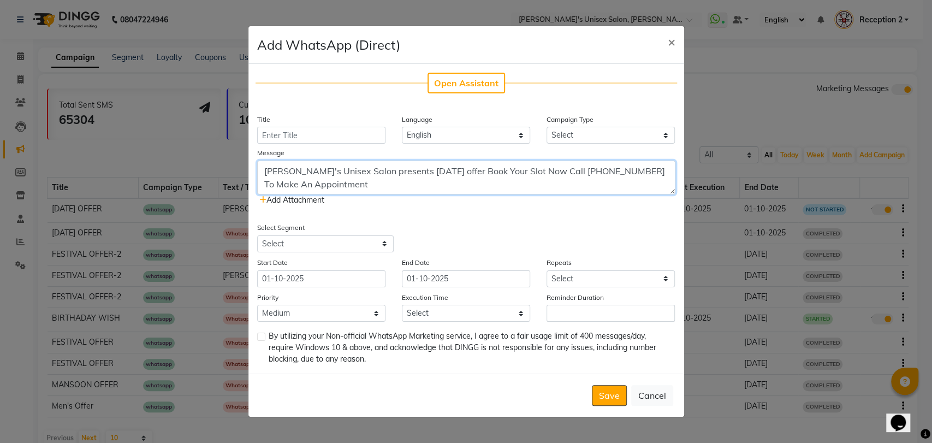
type textarea "[PERSON_NAME]'s Unisex Salon presents [DATE] offer Book Your Slot Now Call [PHO…"
click at [341, 136] on input "Title" at bounding box center [321, 135] width 128 height 17
type input "[DATE] Offer"
click at [617, 145] on div "Open Assistant Title [DATE] Offer Language English Campaign Type Select Birthda…" at bounding box center [466, 219] width 436 height 310
drag, startPoint x: 616, startPoint y: 136, endPoint x: 571, endPoint y: 189, distance: 69.0
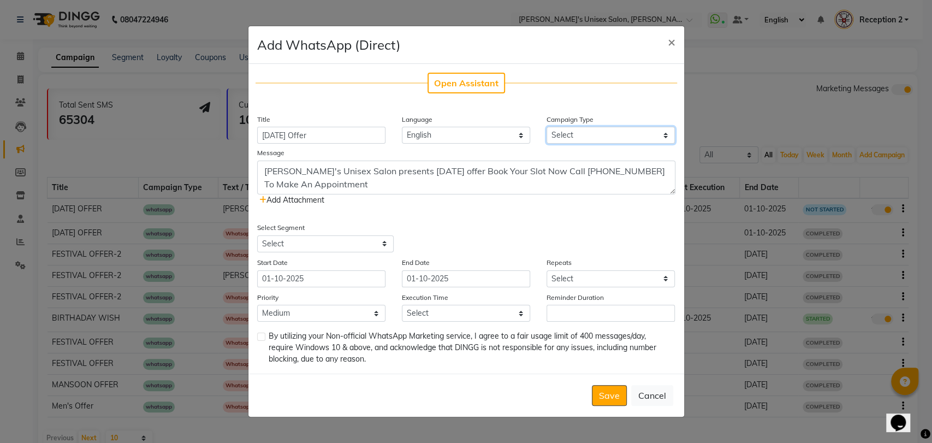
click at [571, 189] on div "Open Assistant Title [DATE] Offer Language English Campaign Type Select Birthda…" at bounding box center [466, 219] width 436 height 310
select select "3"
click at [546, 127] on select "Select Birthday Anniversary Promotional Service reminder" at bounding box center [610, 135] width 128 height 17
click at [261, 198] on icon at bounding box center [262, 200] width 7 height 8
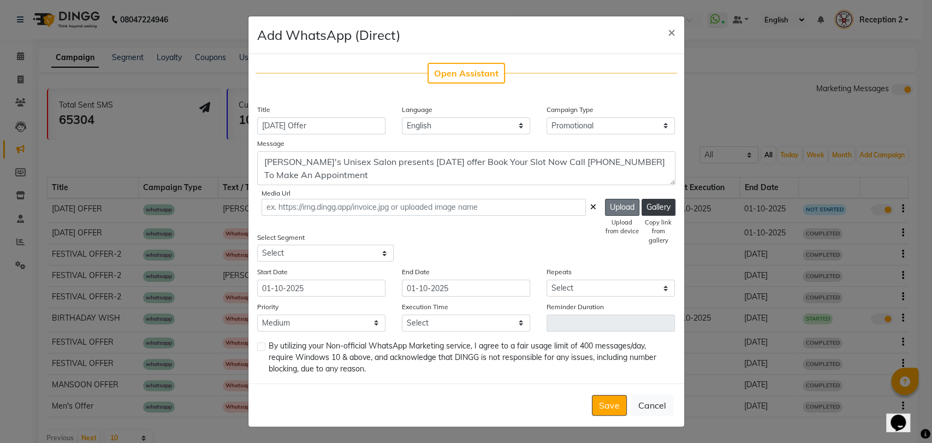
click at [623, 202] on button "Upload" at bounding box center [622, 207] width 34 height 17
type input "[URL][DOMAIN_NAME]"
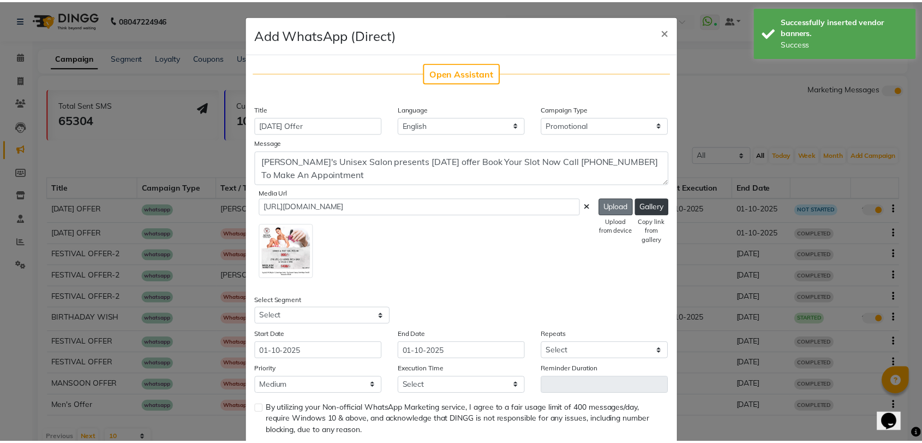
scroll to position [61, 0]
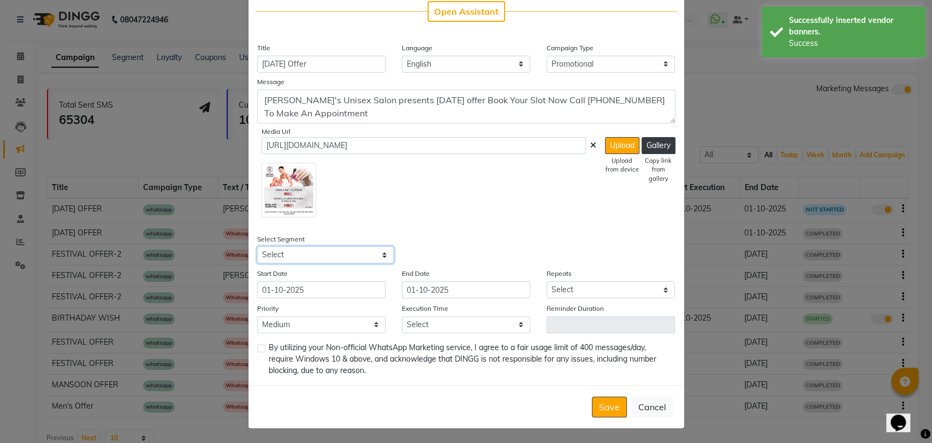
click at [338, 257] on select "Select All Customers All [DEMOGRAPHIC_DATA] Customer All [DEMOGRAPHIC_DATA] Cus…" at bounding box center [325, 254] width 136 height 17
select select "1356"
click at [257, 246] on select "Select All Customers All [DEMOGRAPHIC_DATA] Customer All [DEMOGRAPHIC_DATA] Cus…" at bounding box center [325, 254] width 136 height 17
click at [427, 292] on input "01-10-2025" at bounding box center [466, 289] width 128 height 17
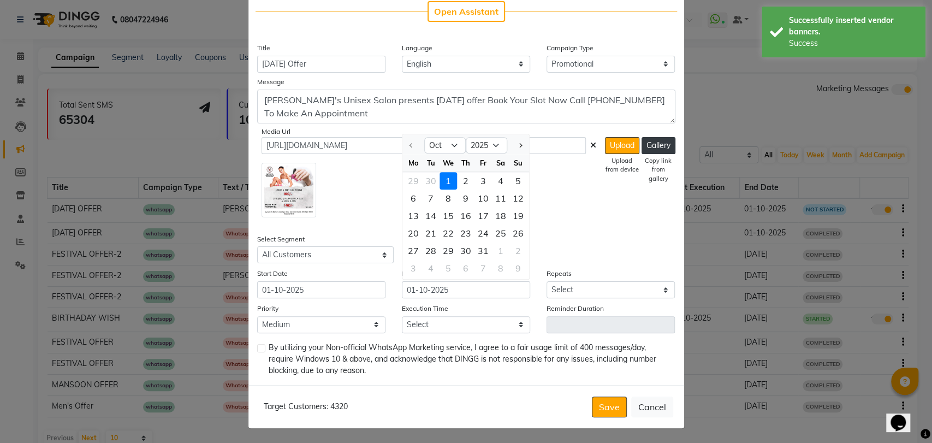
click at [448, 182] on div "1" at bounding box center [447, 180] width 17 height 17
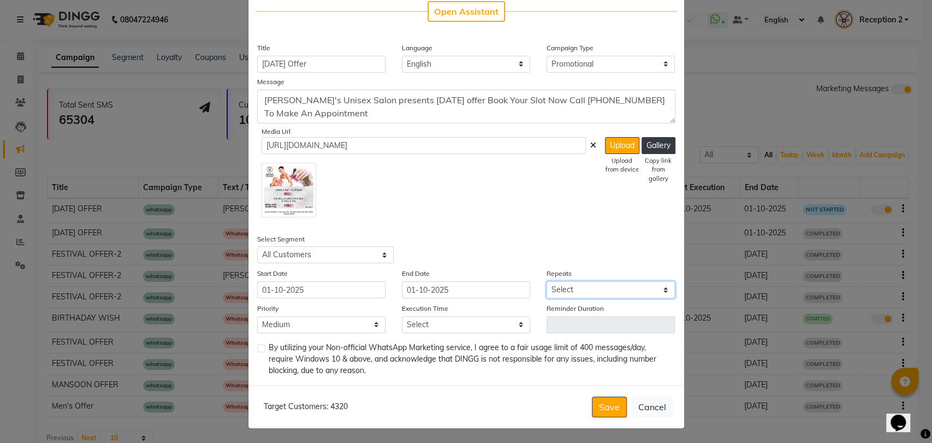
click at [594, 288] on select "Select Once Daily Alternate Day Weekly Monthly Yearly" at bounding box center [610, 289] width 128 height 17
select select "1"
click at [546, 281] on select "Select Once Daily Alternate Day Weekly Monthly Yearly" at bounding box center [610, 289] width 128 height 17
click at [402, 318] on select "Select 09:00 AM 09:15 AM 09:30 AM 09:45 AM 10:00 AM 10:15 AM 10:30 AM 10:45 AM …" at bounding box center [466, 324] width 128 height 17
click at [648, 404] on button "Cancel" at bounding box center [652, 406] width 42 height 21
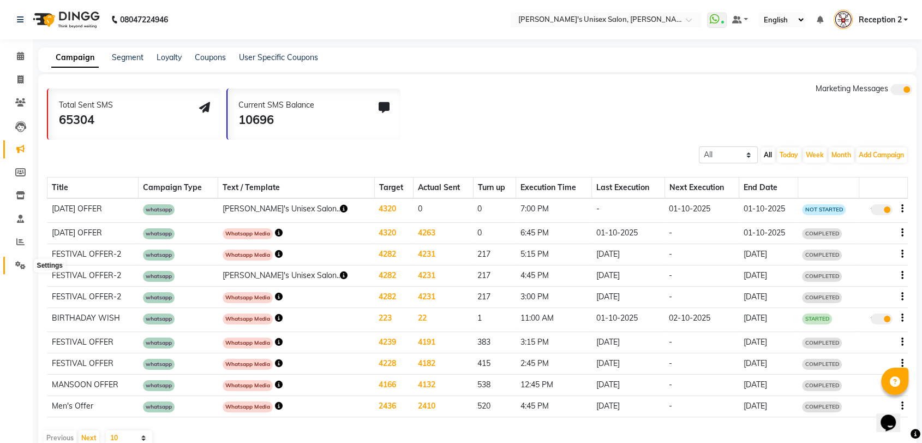
click at [19, 265] on icon at bounding box center [20, 265] width 10 height 8
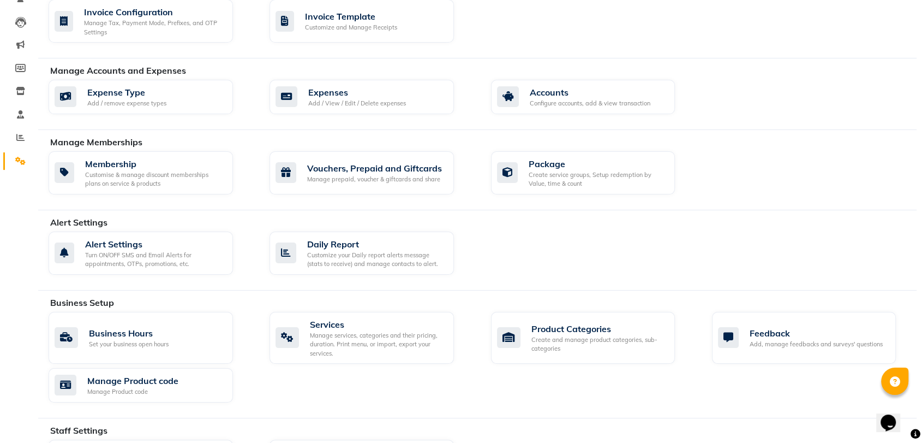
scroll to position [102, 0]
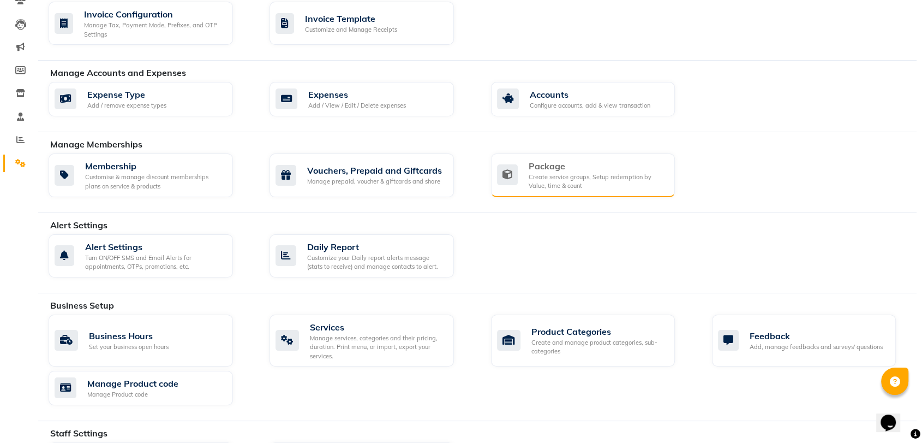
click at [600, 166] on div "Package" at bounding box center [598, 165] width 138 height 13
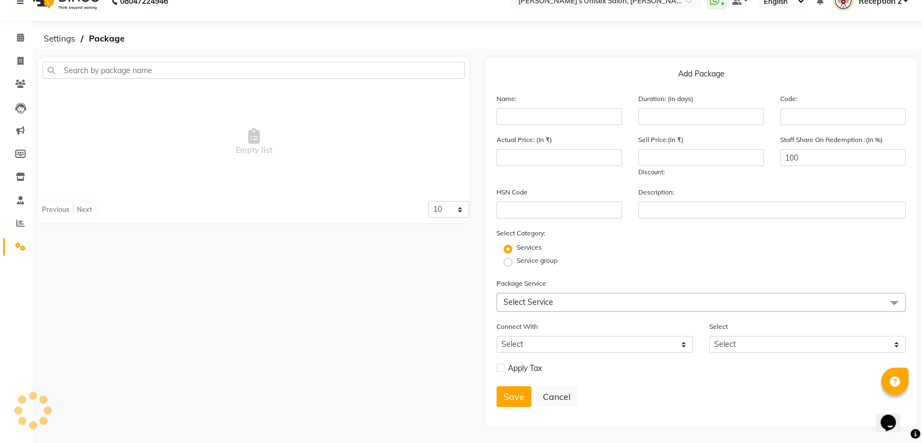
scroll to position [17, 0]
click at [555, 118] on input "text" at bounding box center [560, 117] width 126 height 17
type input "D"
type input "O"
type input "2"
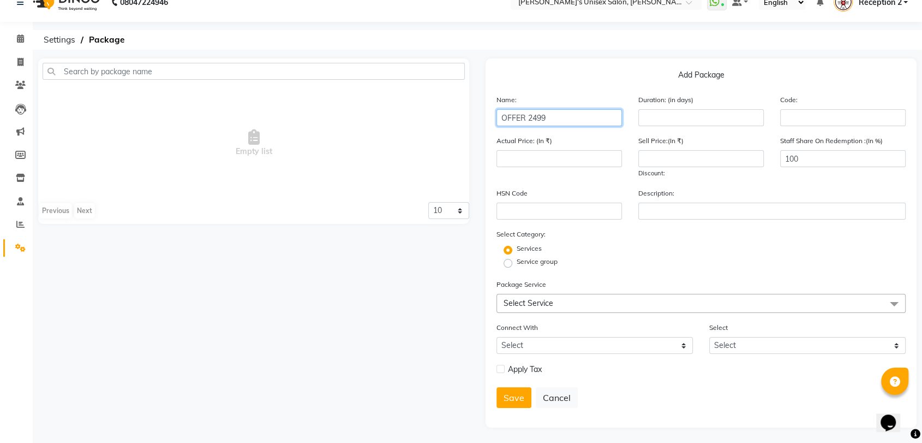
type input "OFFER 2499"
drag, startPoint x: 673, startPoint y: 144, endPoint x: 690, endPoint y: 116, distance: 32.6
click at [690, 116] on form "Name: OFFER 2499 Duration: (in days) Code: Actual Price: (In ₹) Sell Price:(In …" at bounding box center [701, 255] width 409 height 323
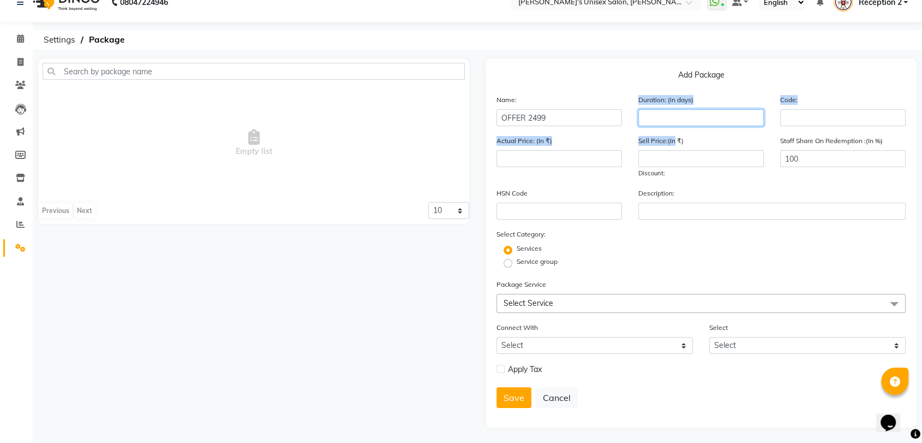
click at [690, 116] on input "number" at bounding box center [702, 117] width 126 height 17
type input "30"
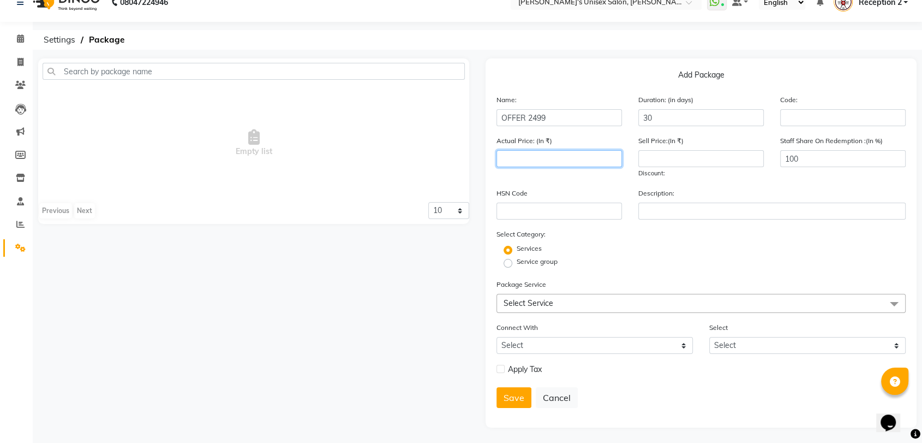
click at [552, 151] on input "number" at bounding box center [560, 158] width 126 height 17
type input "3000"
click at [671, 152] on input "number" at bounding box center [702, 158] width 126 height 17
type input "2499"
click at [603, 298] on span "Select Service" at bounding box center [701, 303] width 409 height 19
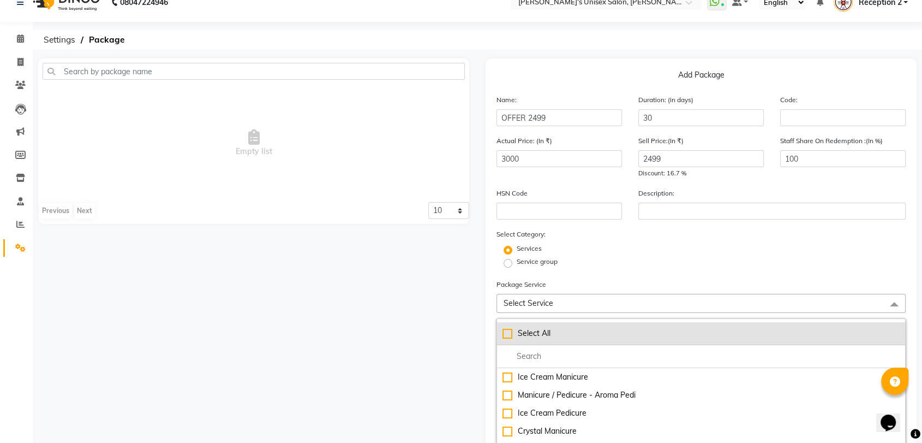
scroll to position [59, 0]
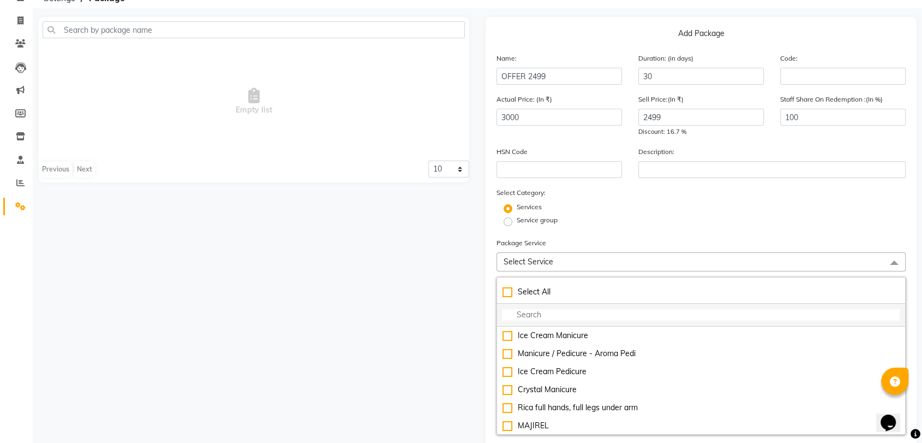
click at [572, 309] on input "multiselect-search" at bounding box center [701, 314] width 397 height 11
type input "D"
checkbox input "true"
type input "D T"
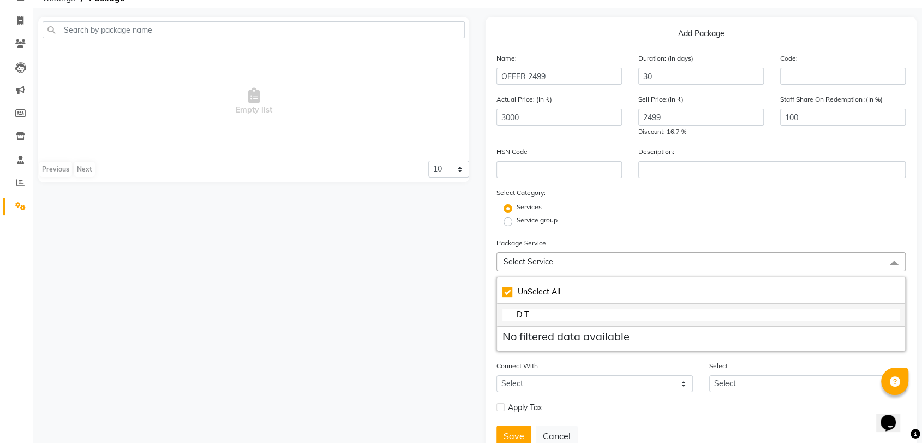
checkbox input "false"
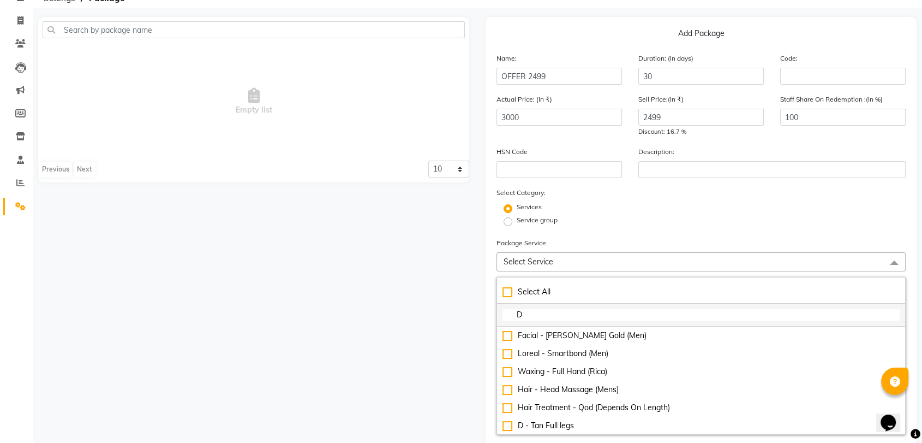
type input "D"
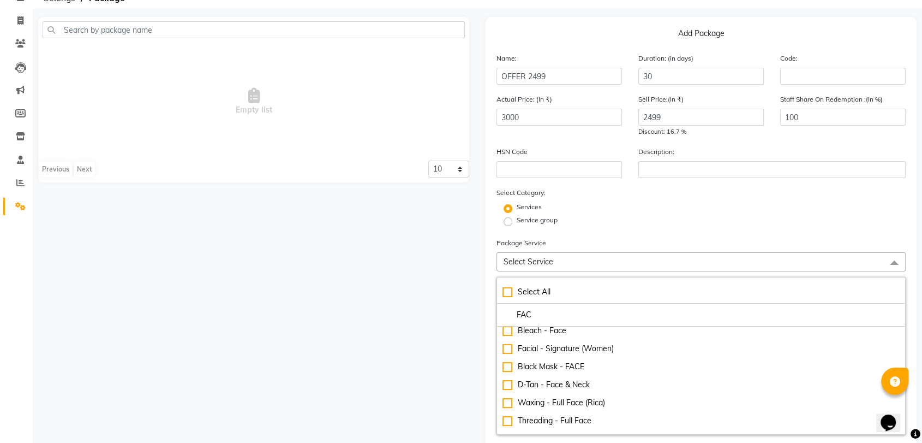
scroll to position [177, 0]
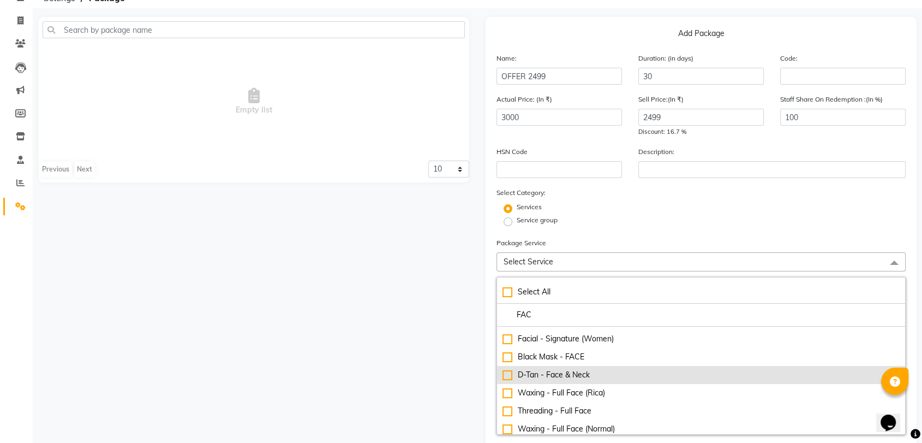
type input "FAC"
click at [568, 376] on div "D-Tan - Face & Neck" at bounding box center [701, 374] width 397 height 11
checkbox input "true"
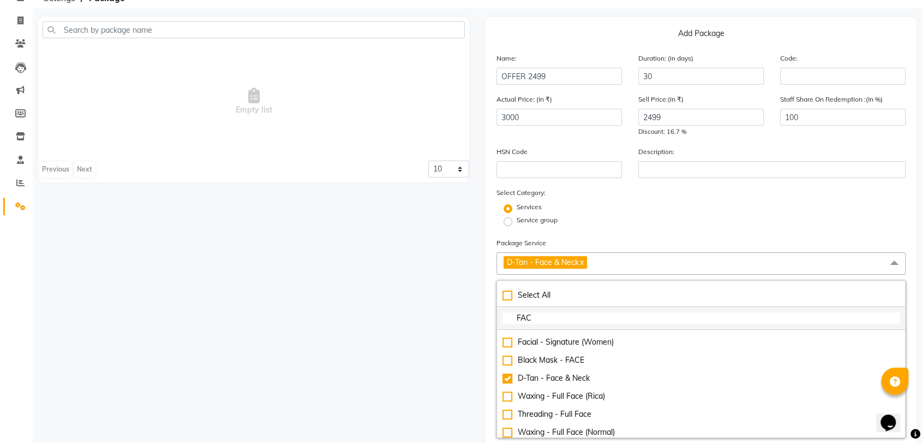
click at [537, 317] on input "FAC" at bounding box center [701, 317] width 397 height 11
type input "F"
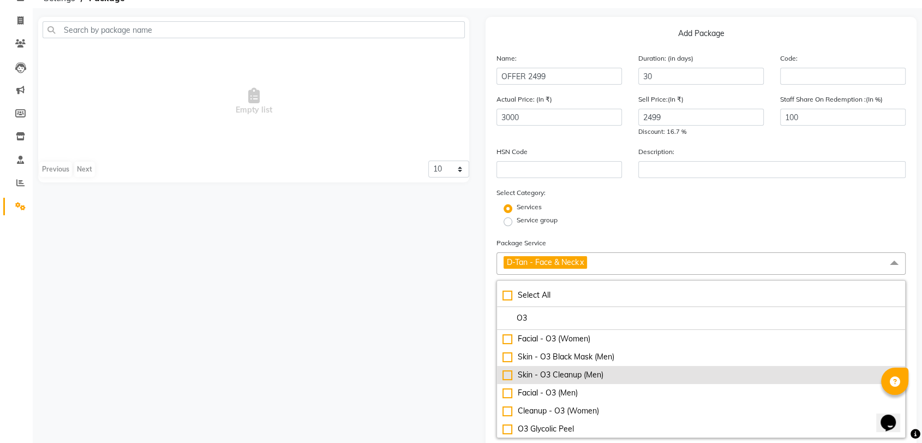
scroll to position [90, 0]
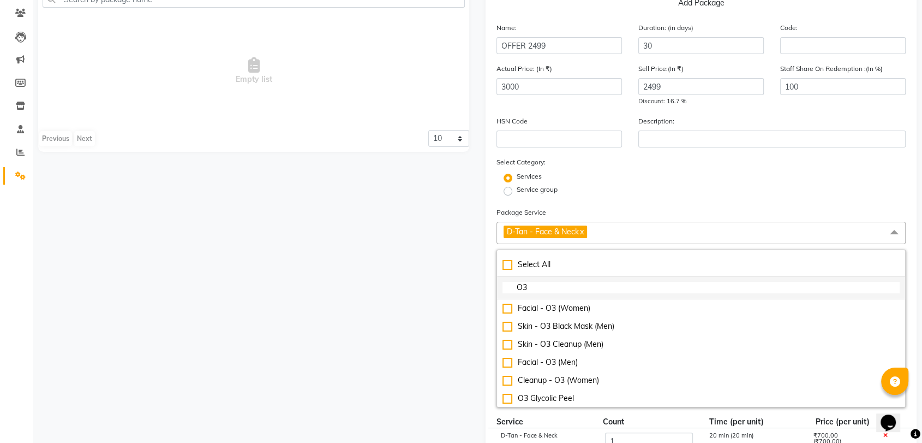
click at [553, 284] on input "O3" at bounding box center [701, 287] width 397 height 11
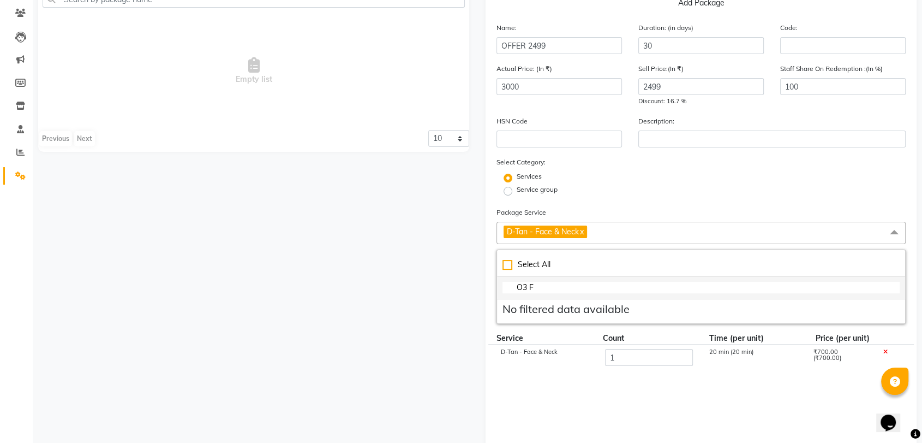
scroll to position [0, 0]
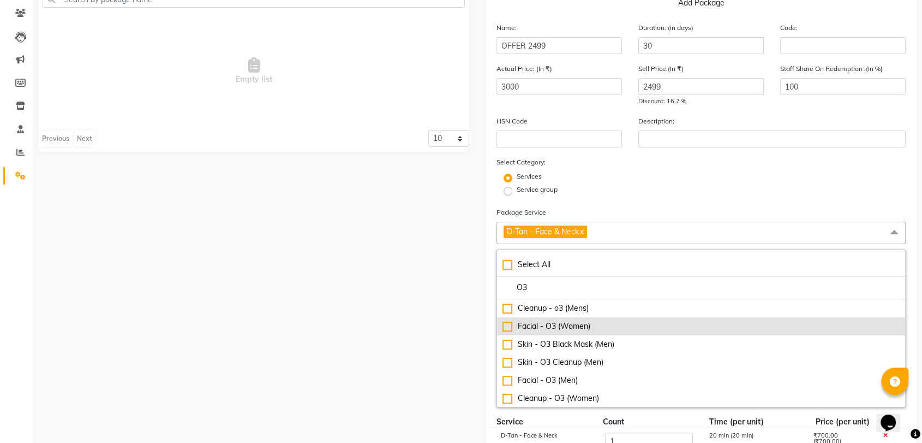
type input "O3"
click at [574, 325] on div "Facial - O3 (Women)" at bounding box center [701, 325] width 397 height 11
checkbox input "true"
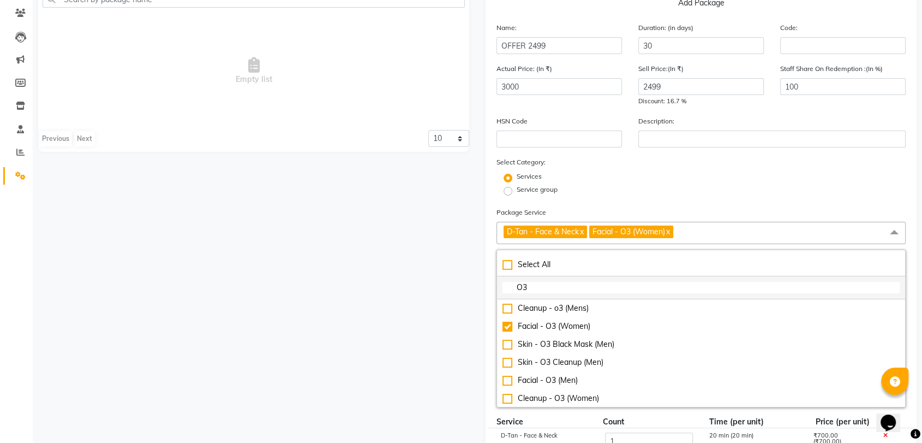
drag, startPoint x: 546, startPoint y: 276, endPoint x: 547, endPoint y: 282, distance: 6.1
click at [547, 282] on li "O3" at bounding box center [701, 287] width 408 height 23
click at [547, 282] on input "O3" at bounding box center [701, 287] width 397 height 11
type input "O"
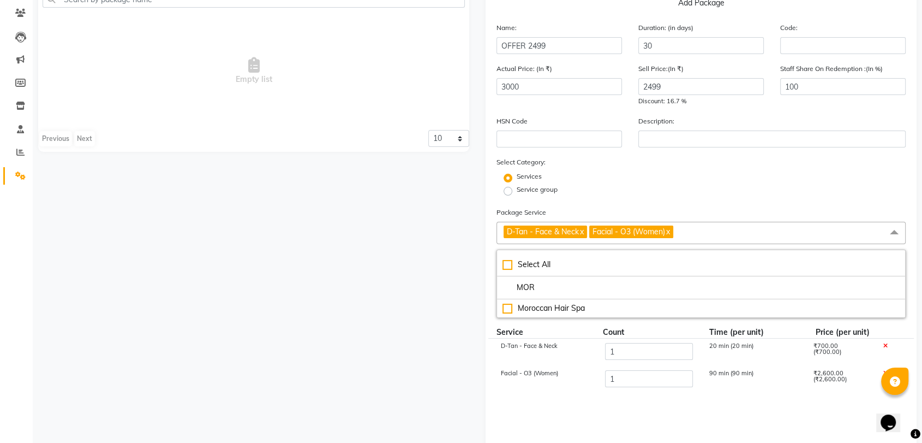
click at [670, 230] on link "x" at bounding box center [667, 232] width 5 height 10
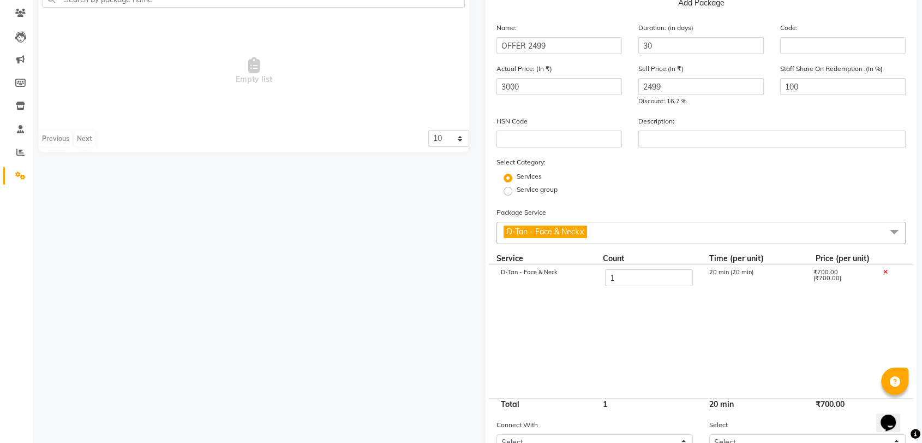
click at [627, 231] on span "D-Tan - Face & Neck x" at bounding box center [701, 233] width 409 height 22
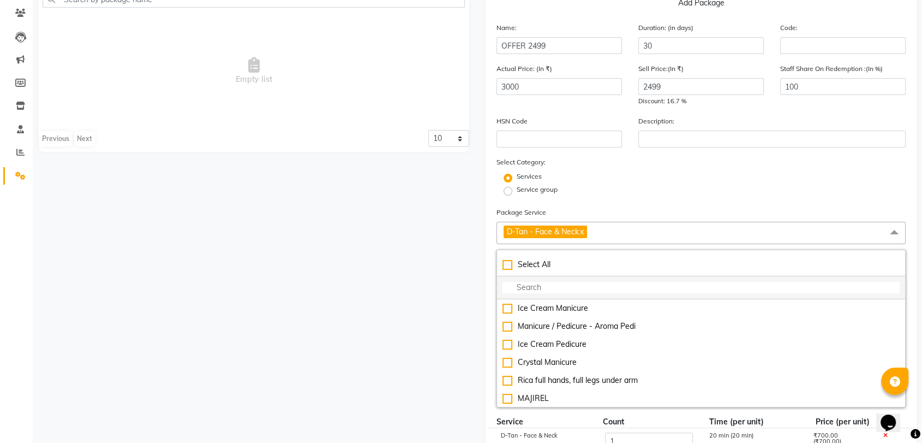
click at [598, 288] on input "multiselect-search" at bounding box center [701, 287] width 397 height 11
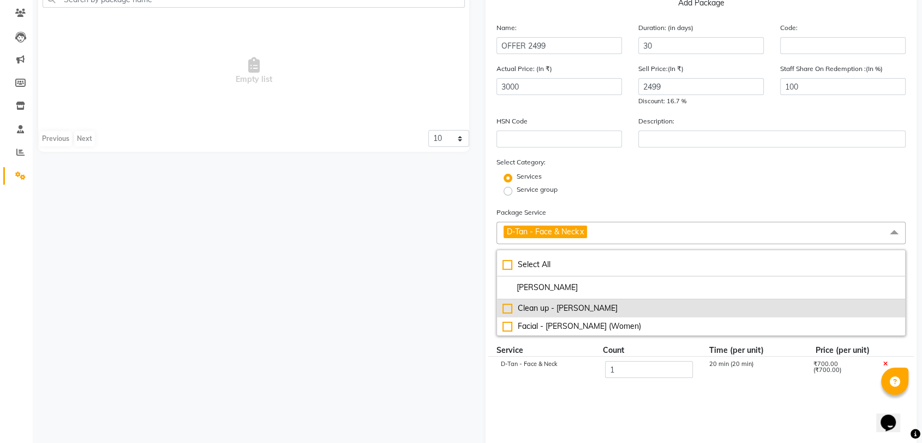
type input "[PERSON_NAME]"
click at [504, 302] on div "Clean up - [PERSON_NAME]" at bounding box center [701, 307] width 397 height 11
checkbox input "true"
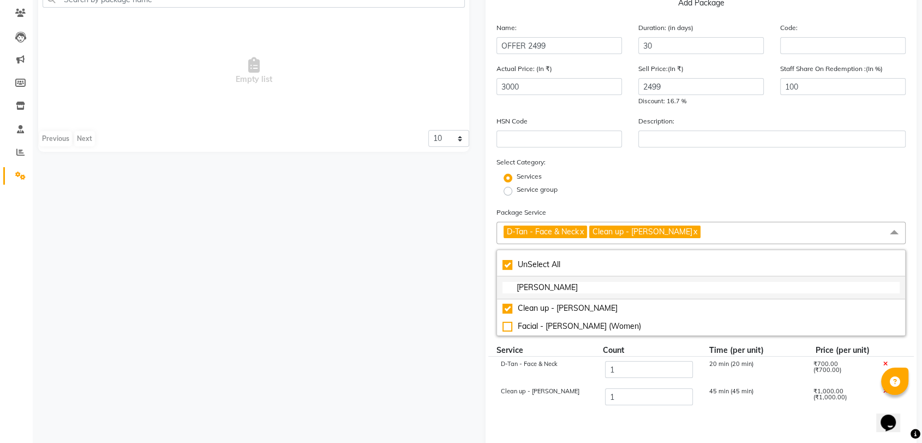
click at [574, 289] on input "[PERSON_NAME]" at bounding box center [701, 287] width 397 height 11
type input "CHE"
checkbox input "false"
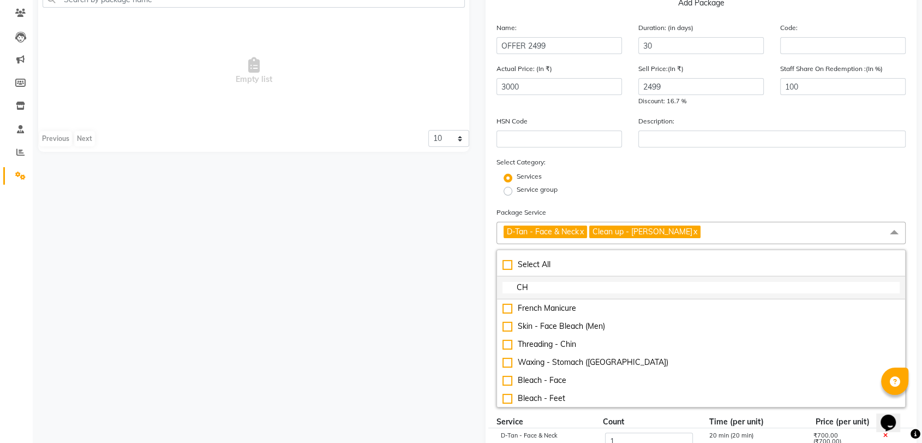
type input "C"
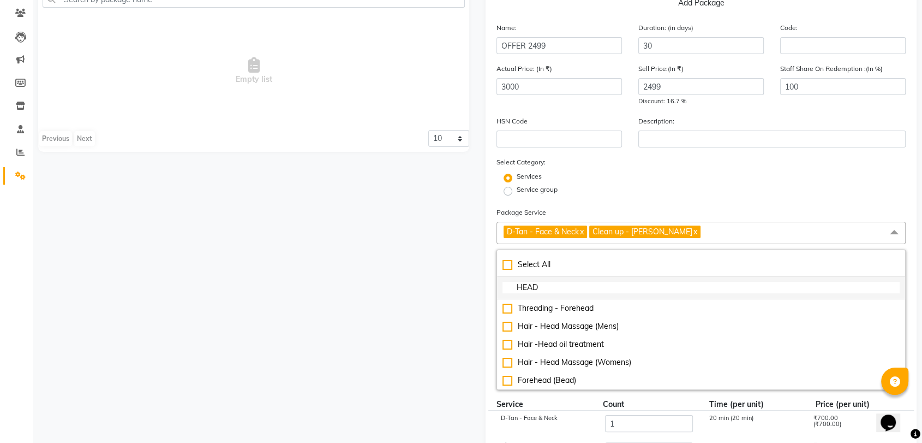
type input "HEAD"
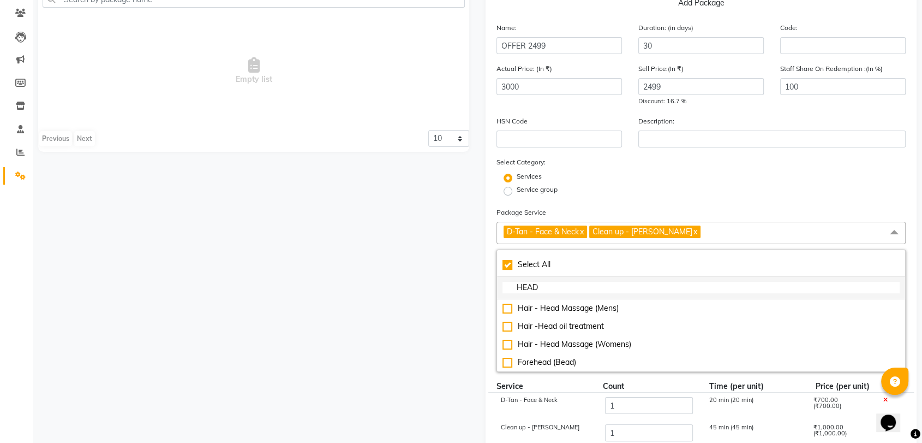
checkbox input "true"
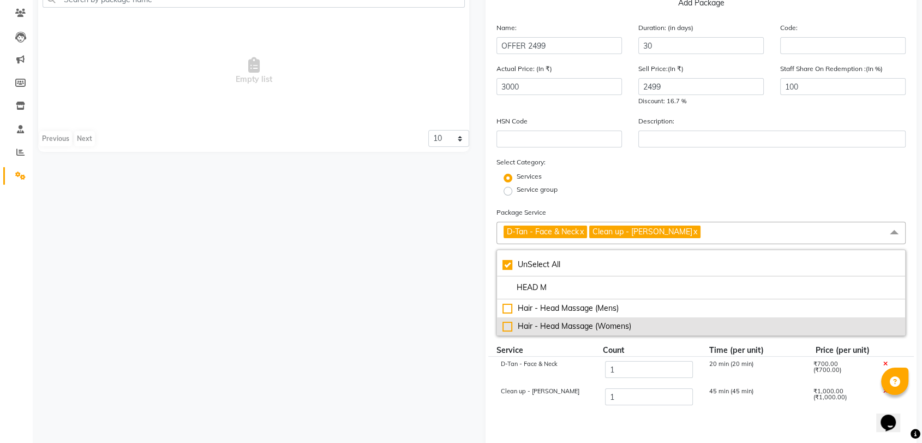
type input "HEAD M"
click at [503, 323] on div "Hair - Head Massage (Womens)" at bounding box center [701, 325] width 397 height 11
checkbox input "false"
checkbox input "true"
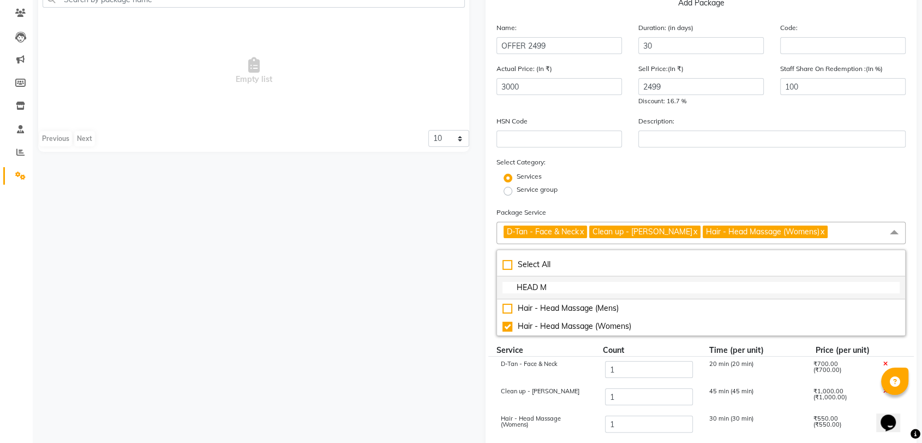
click at [559, 285] on input "HEAD M" at bounding box center [701, 287] width 397 height 11
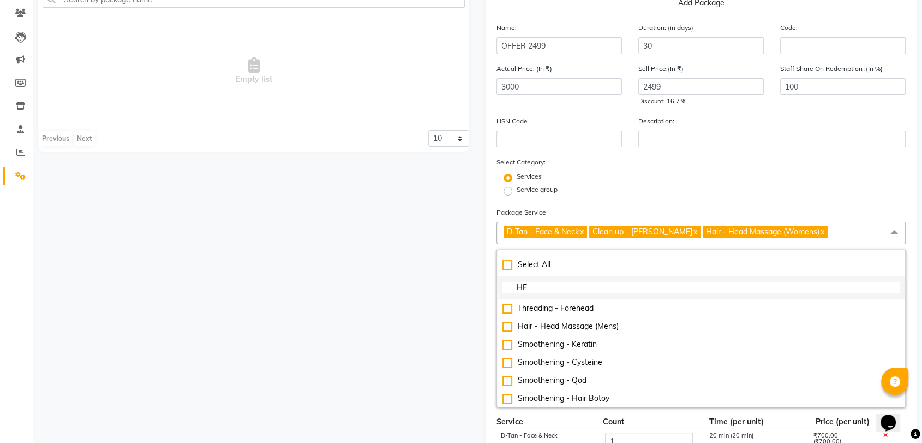
type input "H"
type input "S"
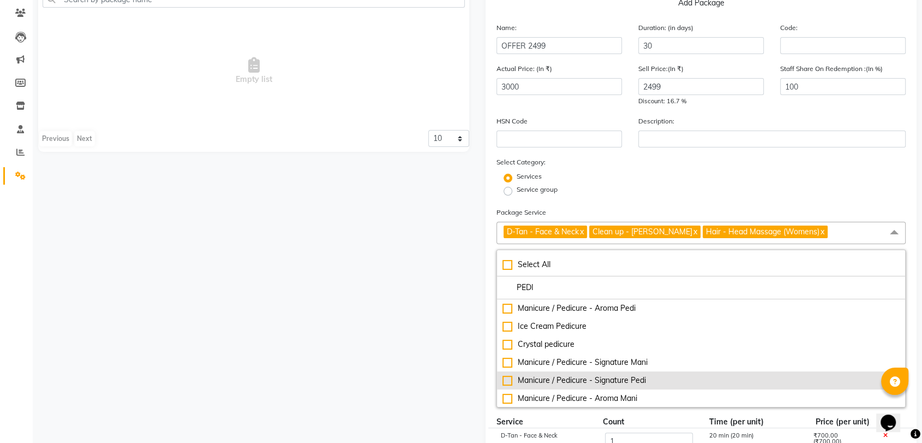
type input "PEDI"
click at [507, 378] on div "Manicure / Pedicure - Signature Pedi" at bounding box center [701, 379] width 397 height 11
checkbox input "true"
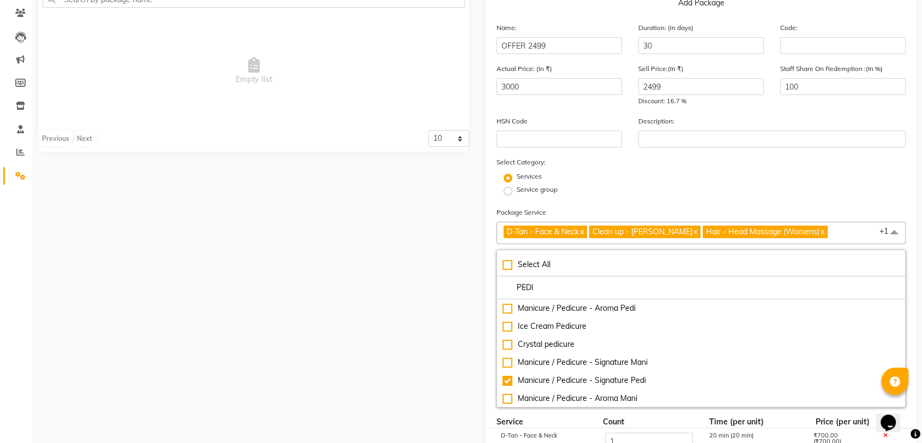
click at [639, 182] on div "Services" at bounding box center [702, 177] width 426 height 13
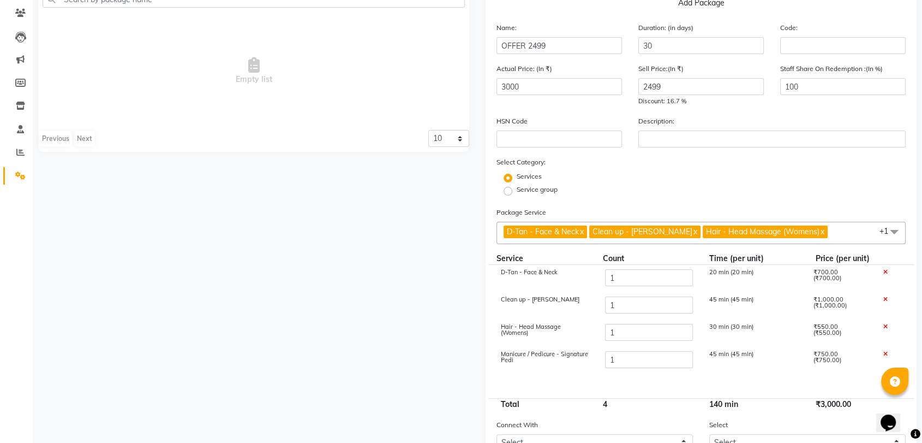
scroll to position [186, 0]
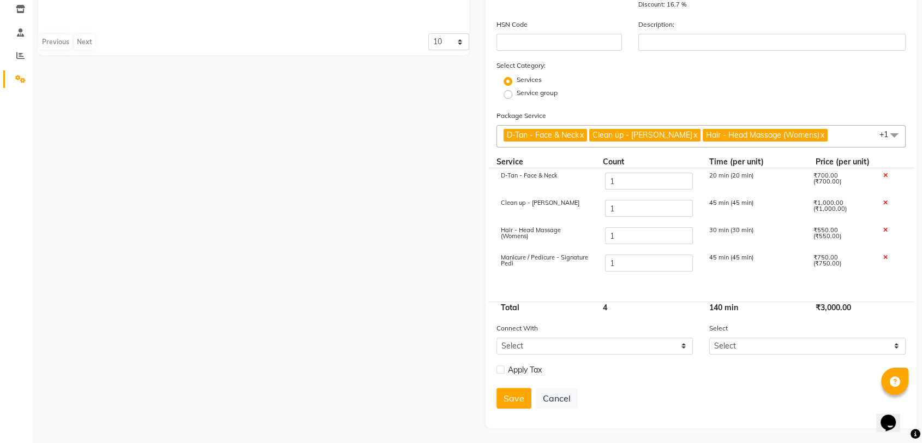
click at [531, 354] on div "Connect With Select Membership Prepaid Voucher Select Select" at bounding box center [702, 342] width 426 height 41
click at [653, 346] on select "Select Membership Prepaid Voucher" at bounding box center [595, 345] width 197 height 17
select select "2: PP"
click at [497, 337] on select "Select Membership Prepaid Voucher" at bounding box center [595, 345] width 197 height 17
click at [734, 346] on select "Select" at bounding box center [808, 345] width 197 height 17
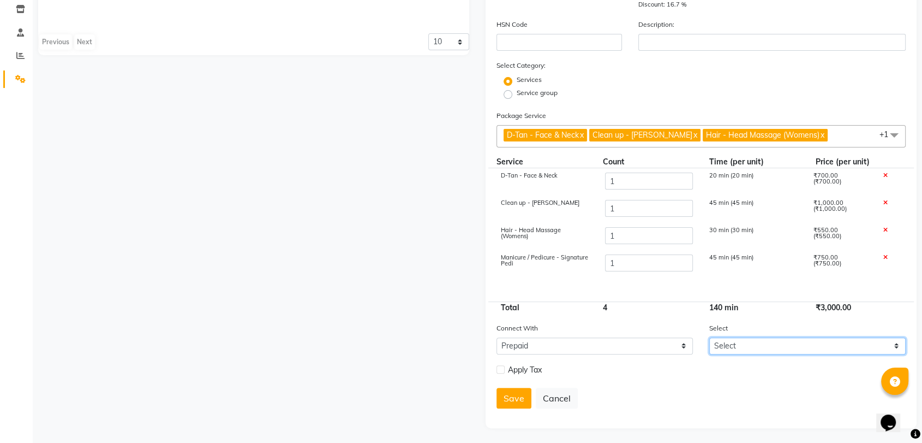
click at [734, 346] on select "Select" at bounding box center [808, 345] width 197 height 17
click at [495, 367] on div "Apply Tax" at bounding box center [595, 370] width 213 height 14
click at [498, 368] on label at bounding box center [501, 369] width 8 height 8
click at [498, 368] on input "checkbox" at bounding box center [500, 369] width 7 height 7
checkbox input "true"
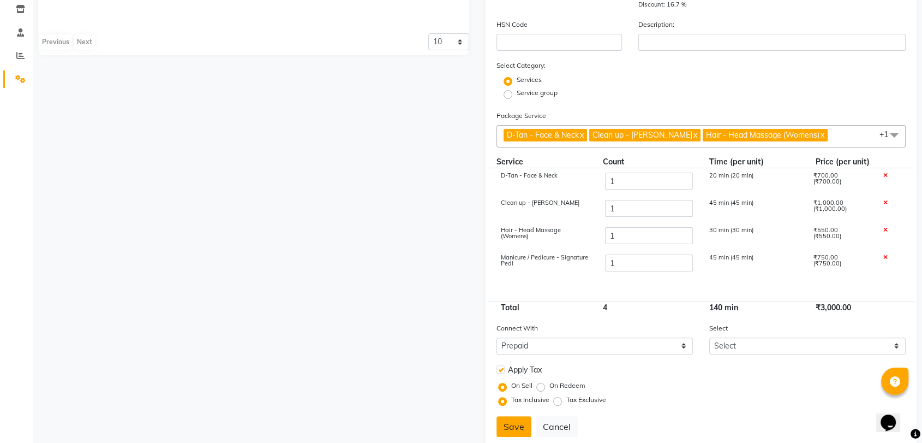
click at [513, 423] on button "Save" at bounding box center [514, 426] width 35 height 21
select select
checkbox input "false"
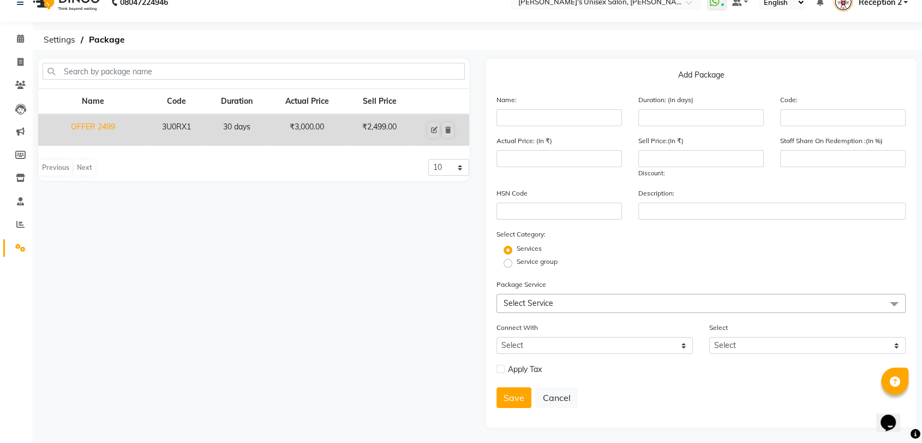
click at [15, 237] on li "Settings" at bounding box center [16, 247] width 33 height 23
click at [16, 244] on icon at bounding box center [20, 247] width 10 height 8
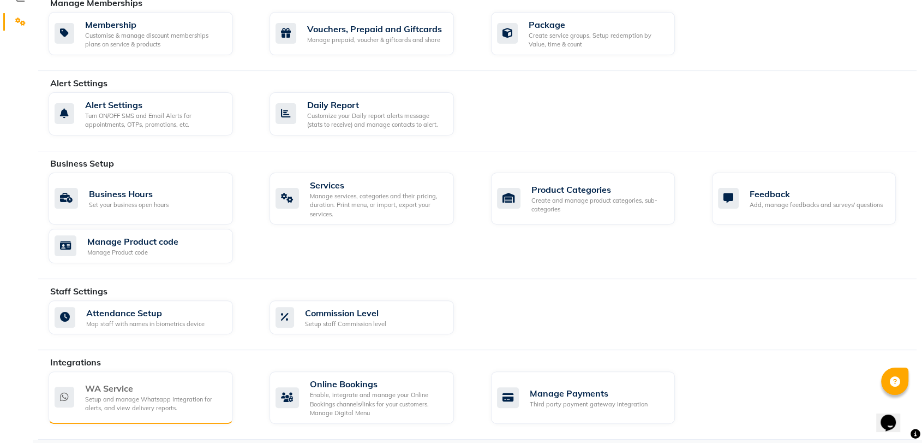
scroll to position [243, 0]
click at [150, 390] on div "WA Service" at bounding box center [154, 388] width 139 height 13
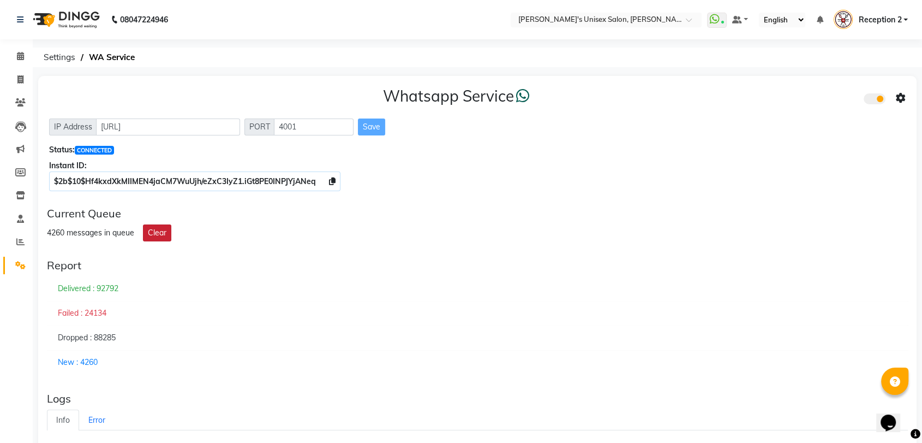
click at [150, 229] on button "Clear" at bounding box center [157, 232] width 28 height 17
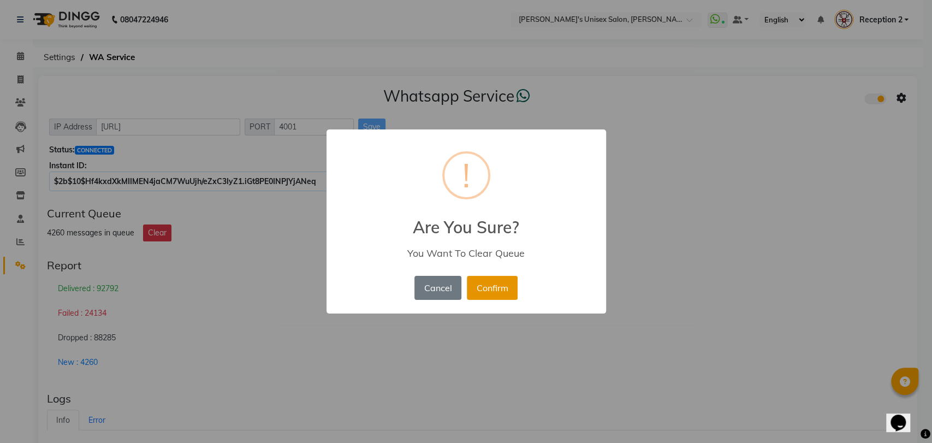
click at [490, 291] on button "Confirm" at bounding box center [492, 288] width 51 height 24
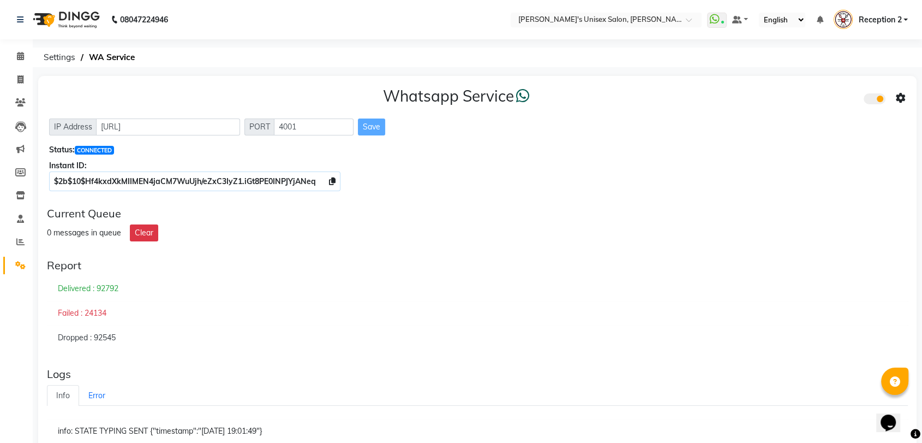
click at [897, 16] on span "Reception 2" at bounding box center [880, 19] width 43 height 11
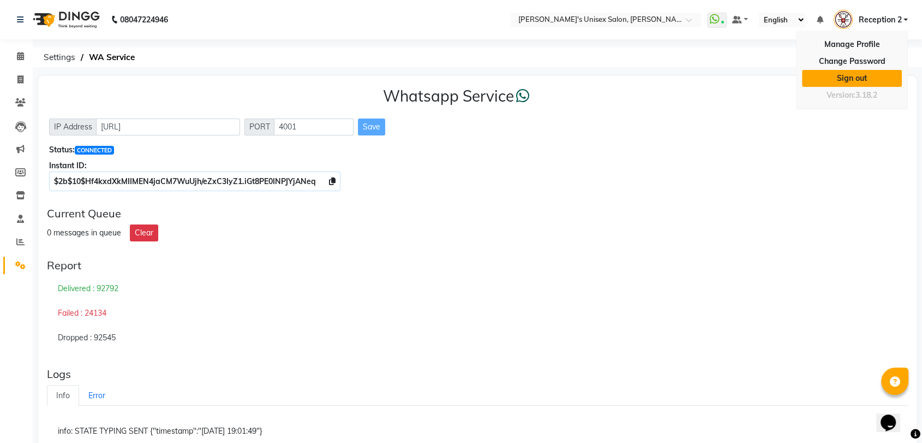
click at [849, 80] on link "Sign out" at bounding box center [852, 78] width 100 height 17
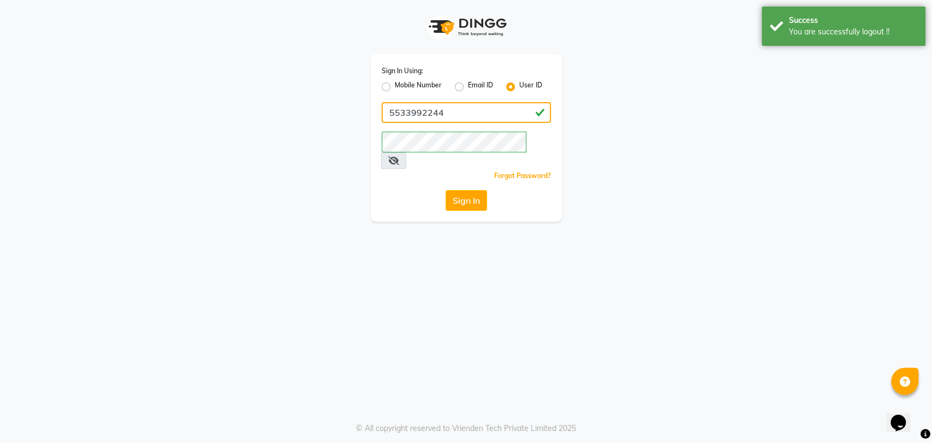
click at [408, 122] on input "5533992244" at bounding box center [466, 112] width 169 height 21
type input "N"
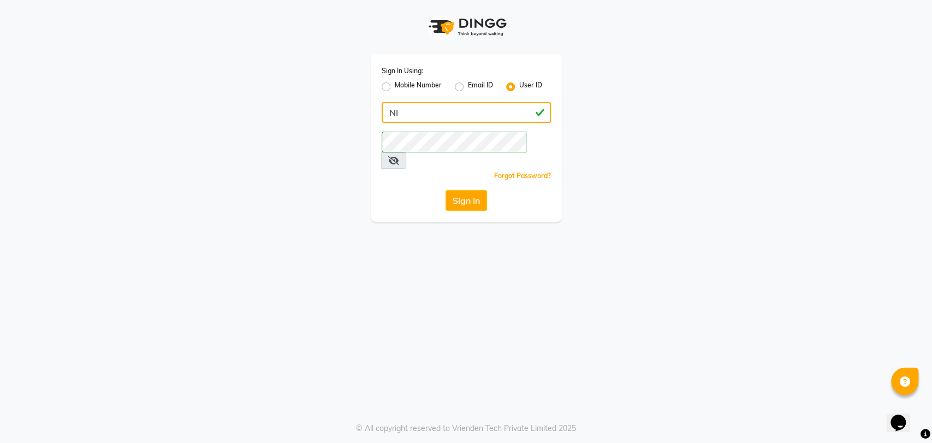
type input "N"
type input "nitinsunisexsalon"
click at [410, 227] on div "Sign In Using: Mobile Number Email ID User ID nitinsunisexsalon Remember me For…" at bounding box center [466, 221] width 932 height 443
click at [470, 190] on button "Sign In" at bounding box center [465, 200] width 41 height 21
